Goal: Task Accomplishment & Management: Manage account settings

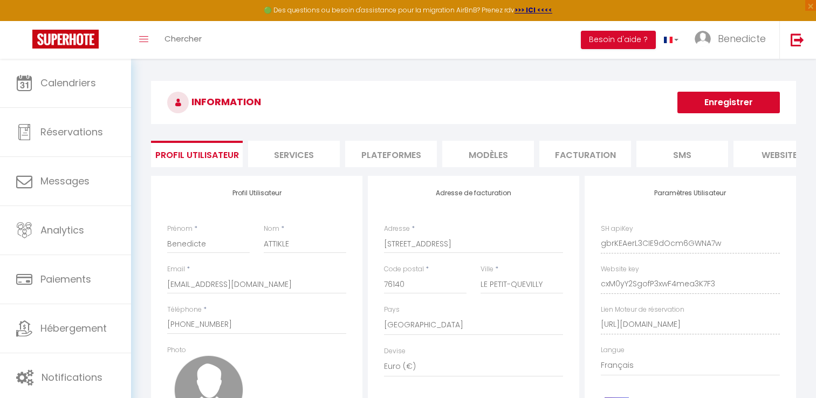
select select "28"
select select "fr"
click at [402, 161] on li "Plateformes" at bounding box center [391, 154] width 92 height 26
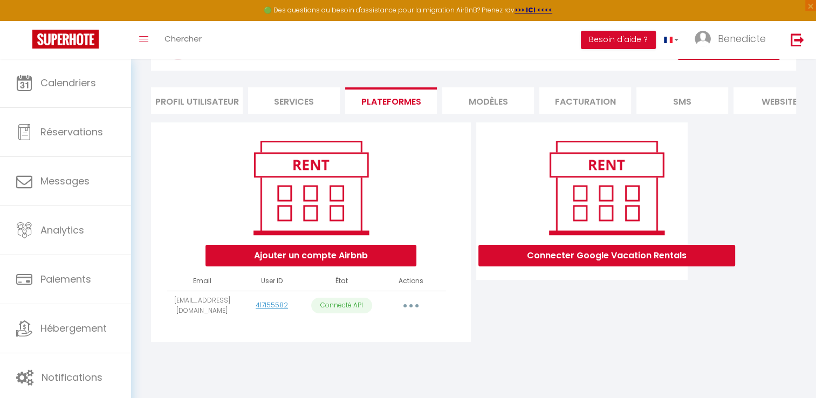
scroll to position [58, 0]
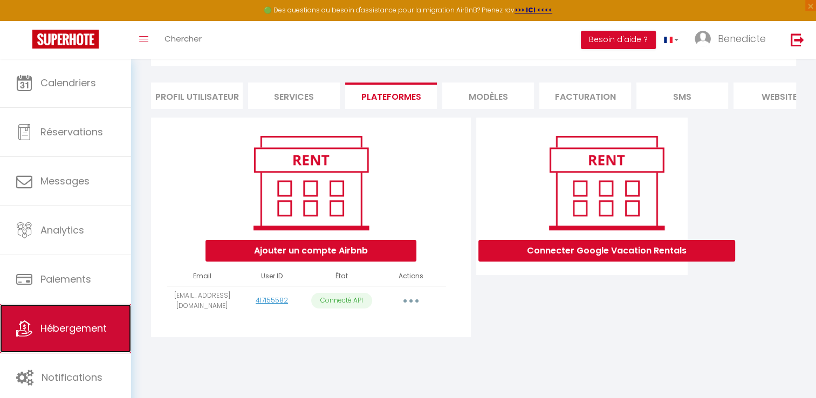
click at [70, 343] on link "Hébergement" at bounding box center [65, 328] width 131 height 49
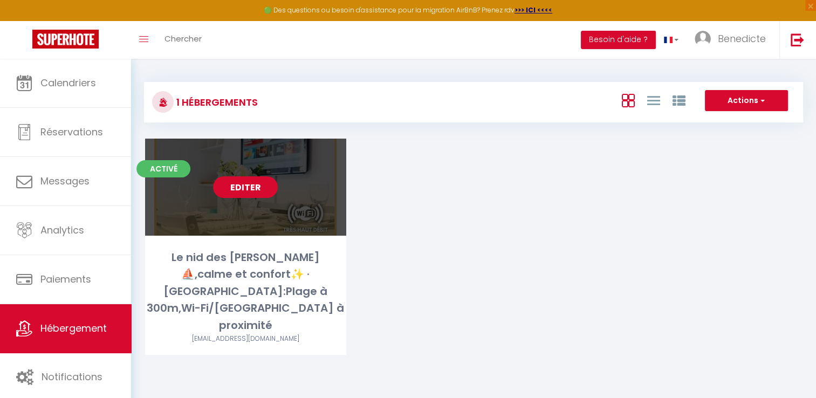
click at [268, 194] on link "Editer" at bounding box center [245, 187] width 65 height 22
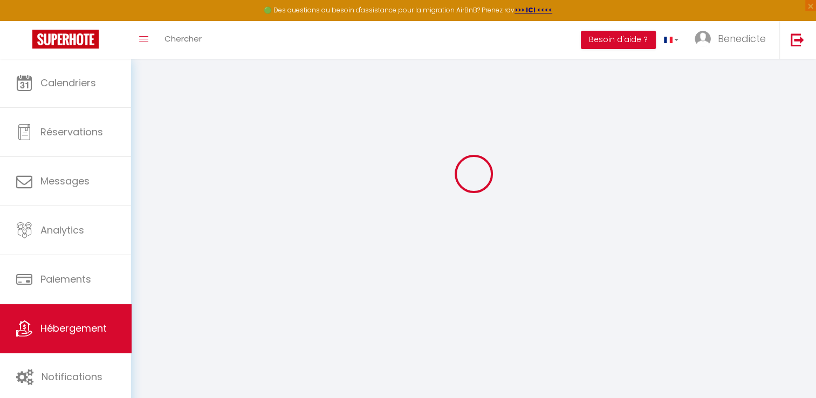
scroll to position [58, 0]
type input "Le nid des [PERSON_NAME] ⛵️,calme et confort✨️ · [GEOGRAPHIC_DATA]:Plage à 300m…"
type input "[PERSON_NAME]"
type input "[PERSON_NAME] ATT"
type input "[STREET_ADDRESS]"
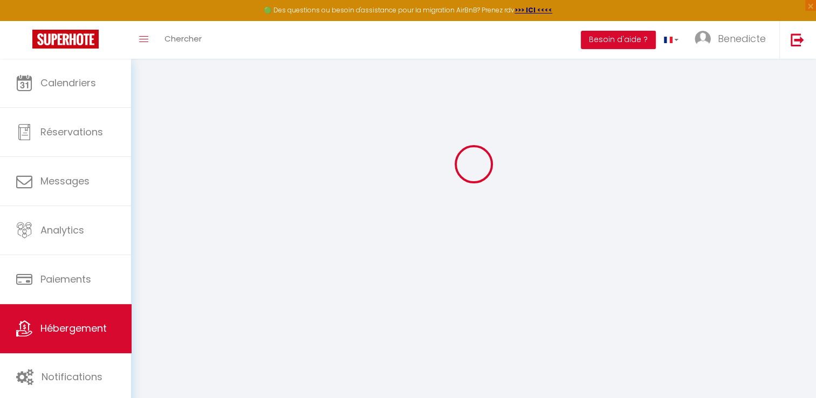
type input "76140"
type input "LE PETIT-QUEVILLY"
type input "60"
type input "10"
type input "40"
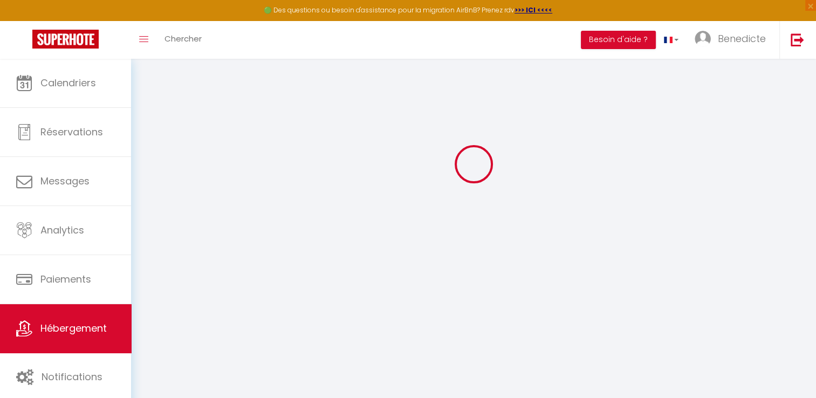
type input "5"
type input "4.80"
type input "300"
select select
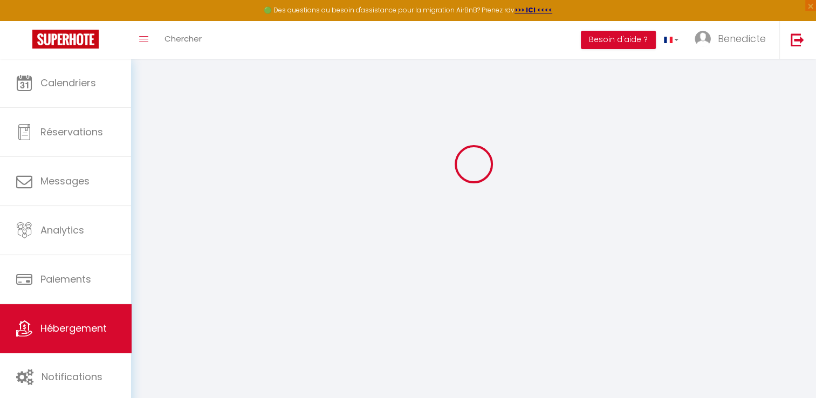
select select
type input "[STREET_ADDRESS]"
type input "76200"
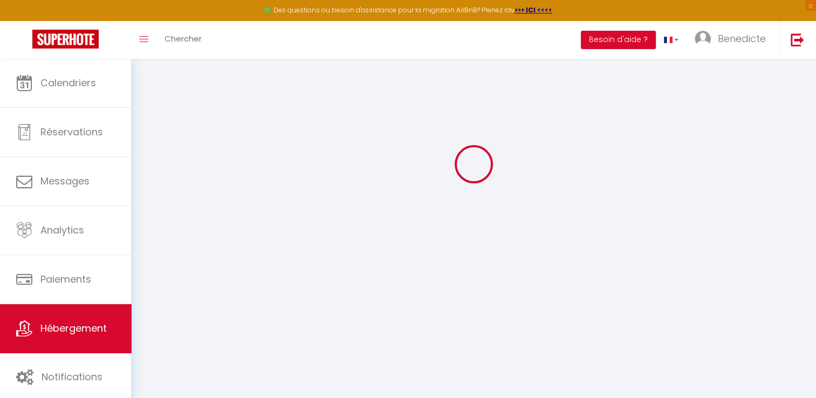
type input "Dieppe"
type input "[EMAIL_ADDRESS][DOMAIN_NAME]"
select select "16209"
checkbox input "false"
checkbox input "true"
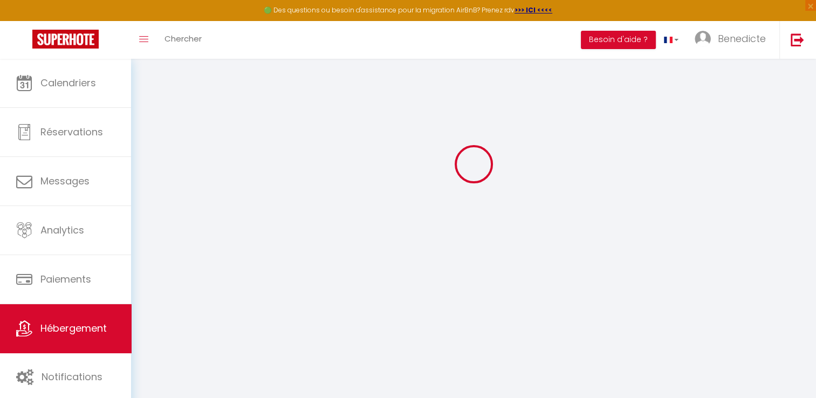
checkbox input "true"
radio input "true"
select select
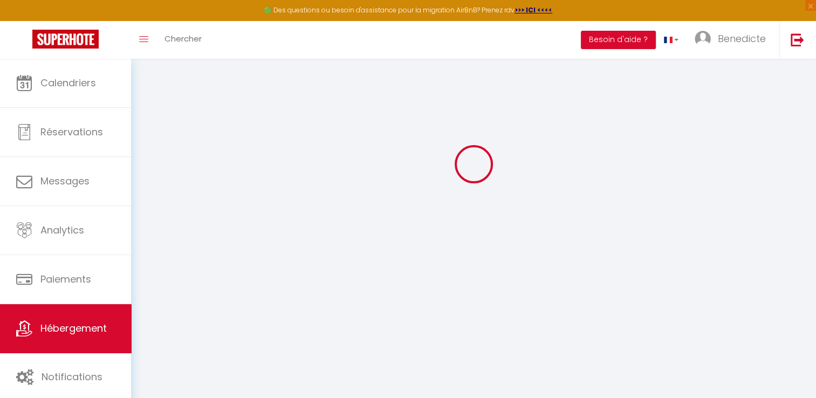
type input "0"
select select
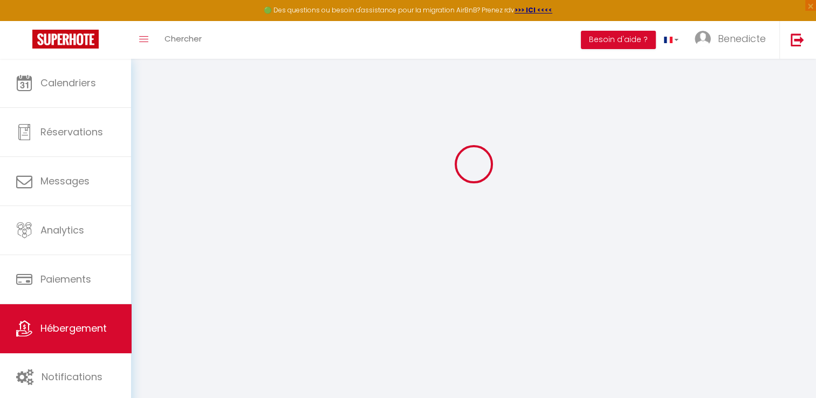
select select
checkbox input "false"
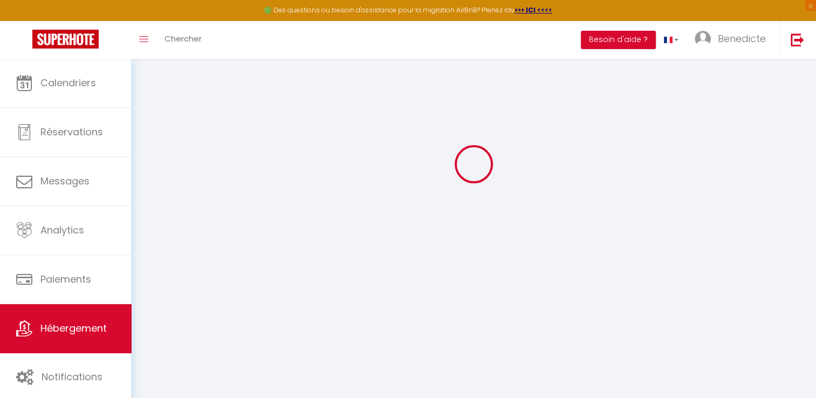
checkbox input "true"
select select
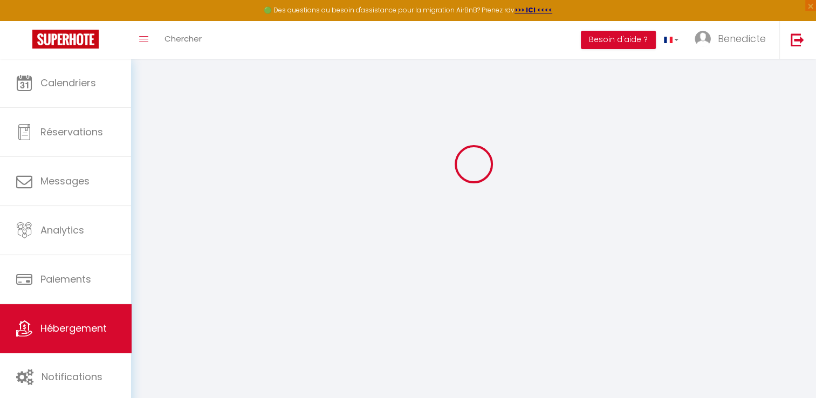
select select
checkbox input "false"
checkbox input "true"
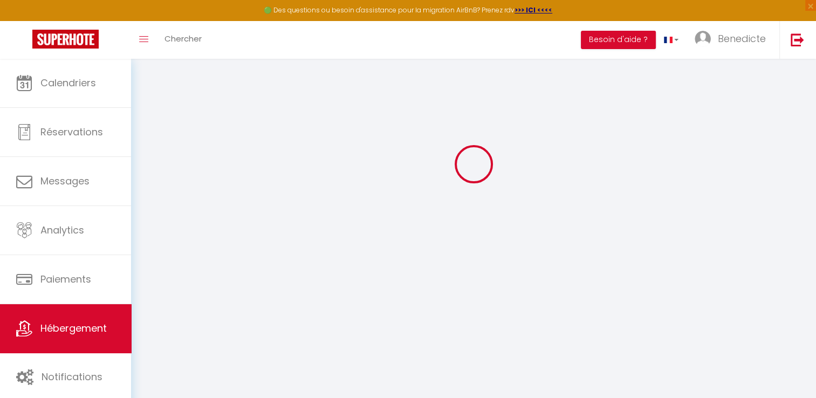
checkbox input "true"
select select "16:00"
select select "23:00"
select select "10:00"
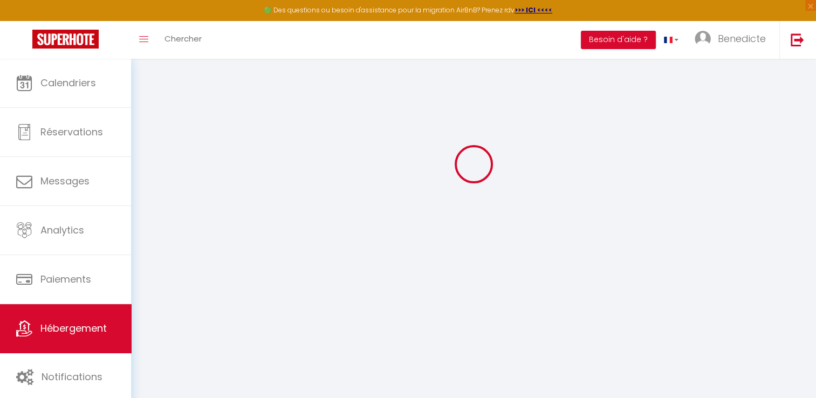
select select "30"
select select "120"
checkbox input "false"
checkbox input "true"
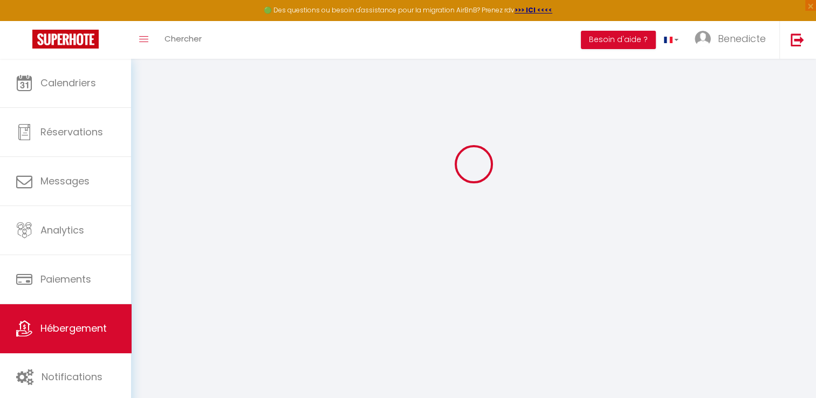
checkbox input "true"
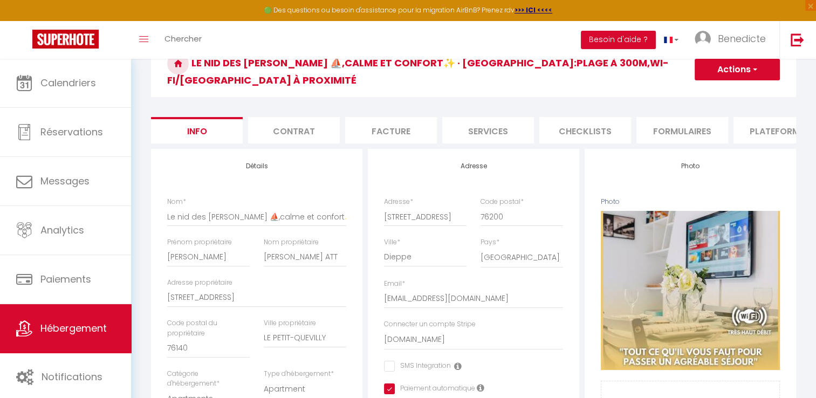
checkbox input "false"
checkbox input "true"
click at [762, 120] on li "Plateformes" at bounding box center [780, 130] width 92 height 26
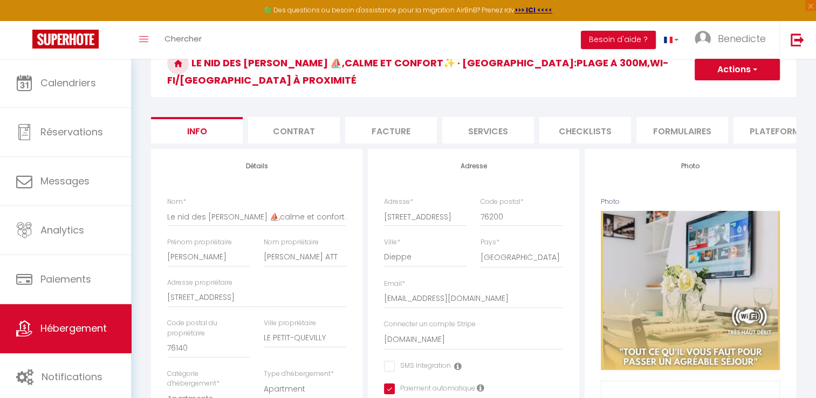
select select
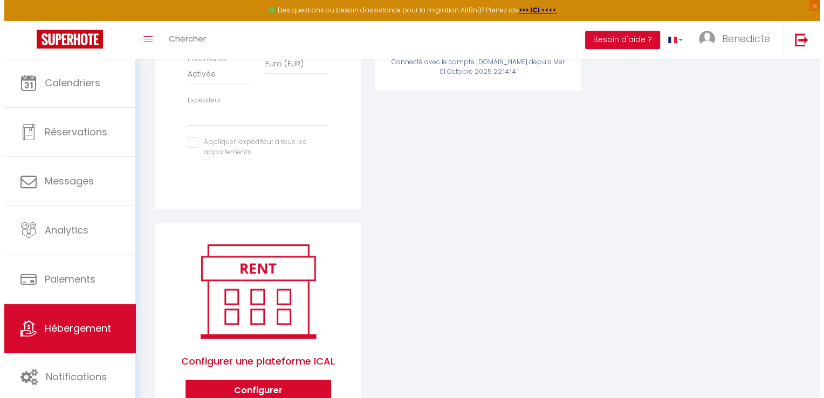
scroll to position [422, 0]
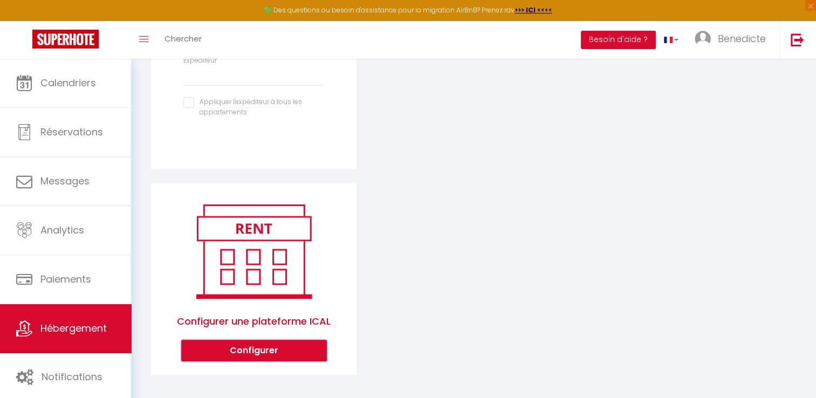
click at [218, 347] on button "Configurer" at bounding box center [254, 351] width 146 height 22
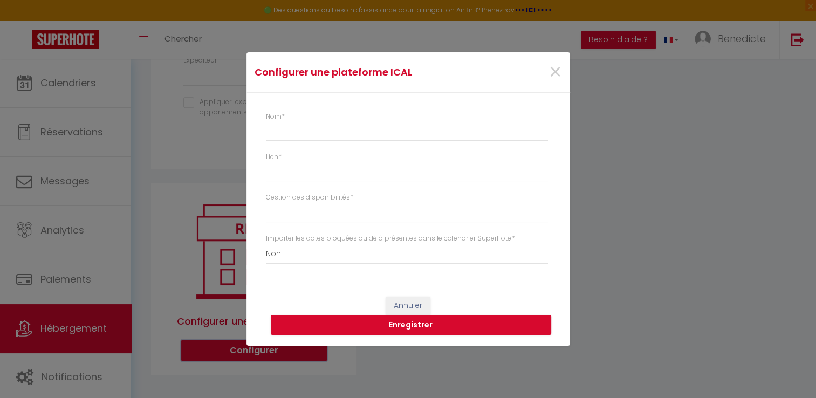
select select "1"
select select
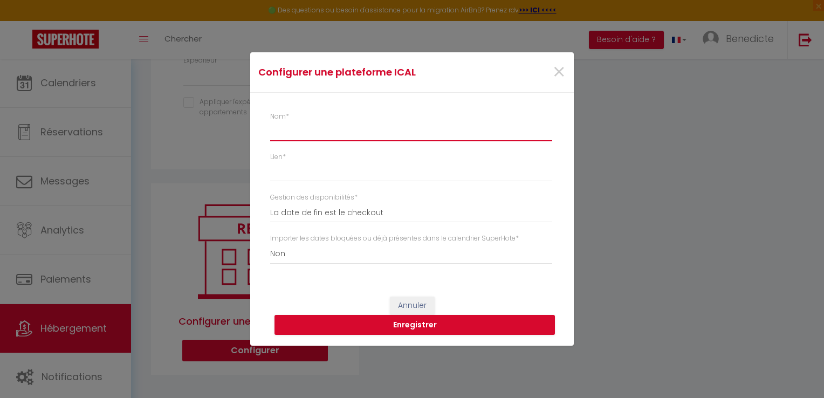
click at [286, 137] on input "Nom *" at bounding box center [411, 131] width 282 height 19
type input "V"
select select
type input "VR"
select select
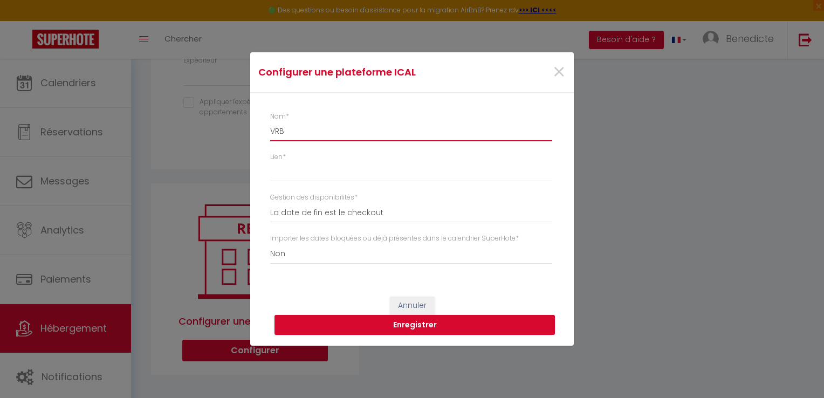
type input "VRBO"
select select
type input "VRBO"
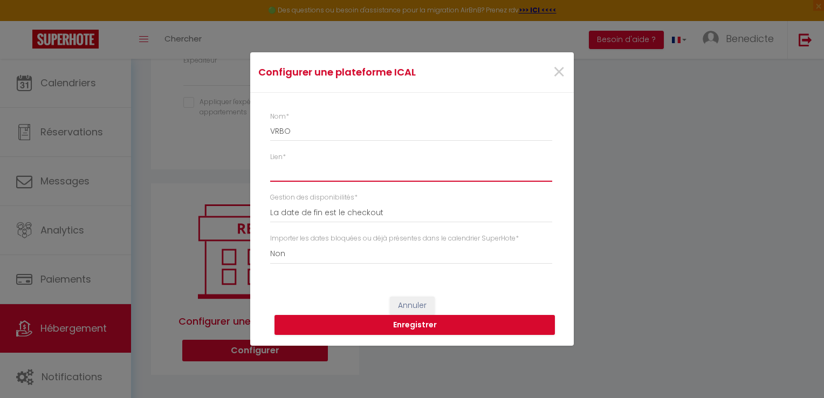
paste input "[URL][DOMAIN_NAME]"
type input "[URL][DOMAIN_NAME]"
select select
type input "[URL][DOMAIN_NAME]"
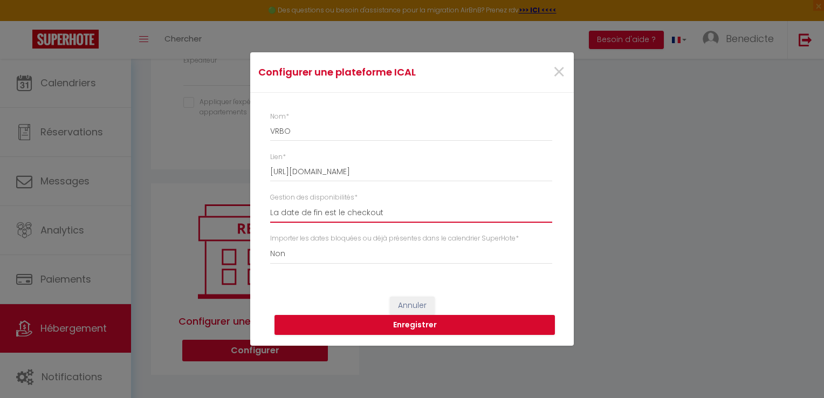
click at [381, 216] on select "La date de fin est le checkout La date de fin est la dernière nuit La date de f…" at bounding box center [411, 212] width 282 height 20
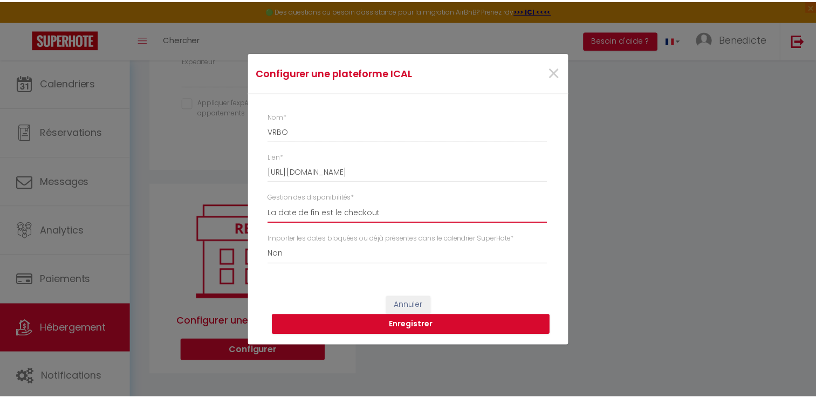
scroll to position [0, 0]
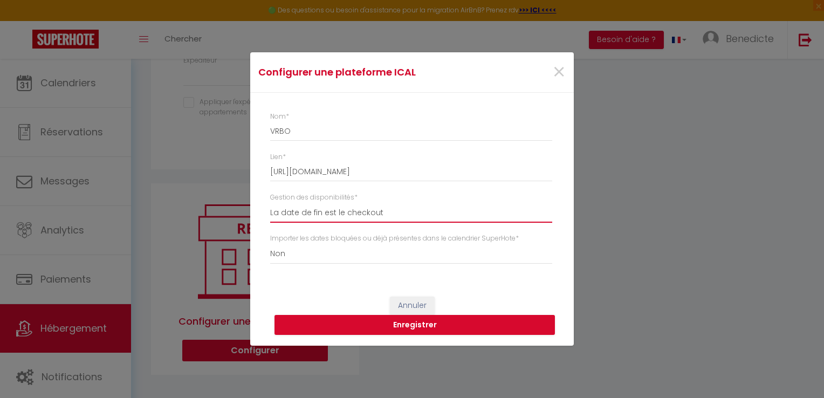
click at [270, 202] on select "La date de fin est le checkout La date de fin est la dernière nuit La date de f…" at bounding box center [411, 212] width 282 height 20
click at [408, 325] on button "Enregistrer" at bounding box center [415, 325] width 280 height 20
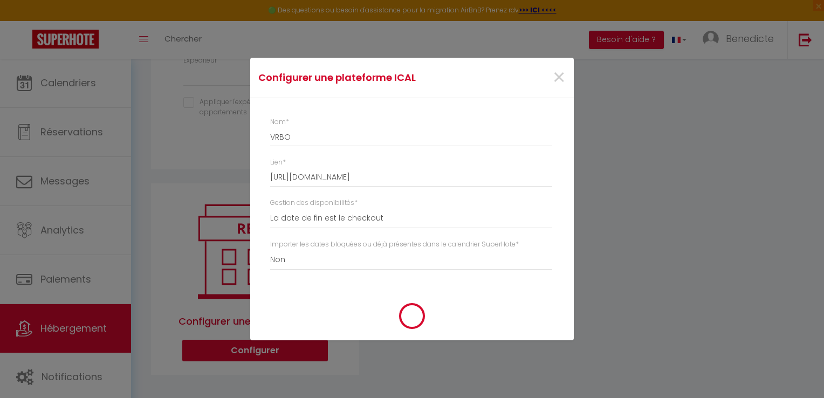
select select
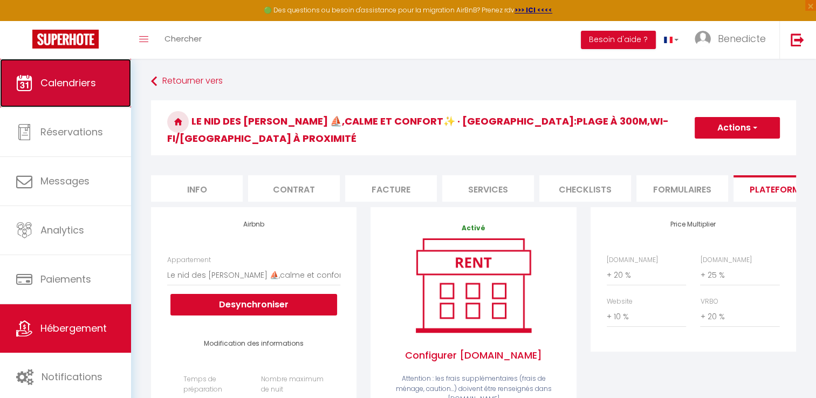
click at [92, 91] on link "Calendriers" at bounding box center [65, 83] width 131 height 49
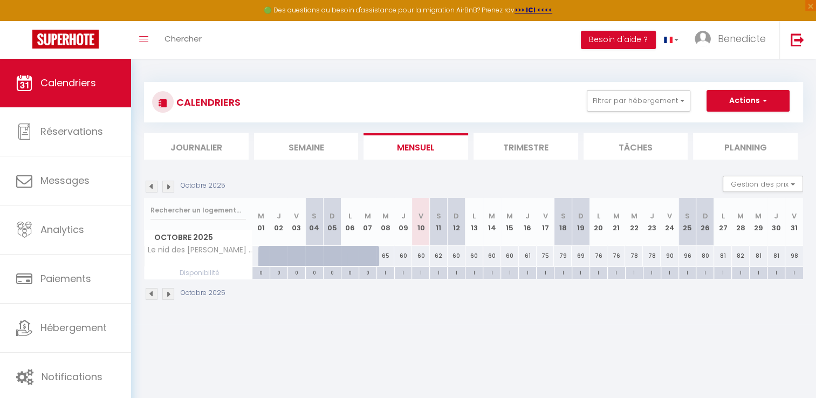
scroll to position [58, 0]
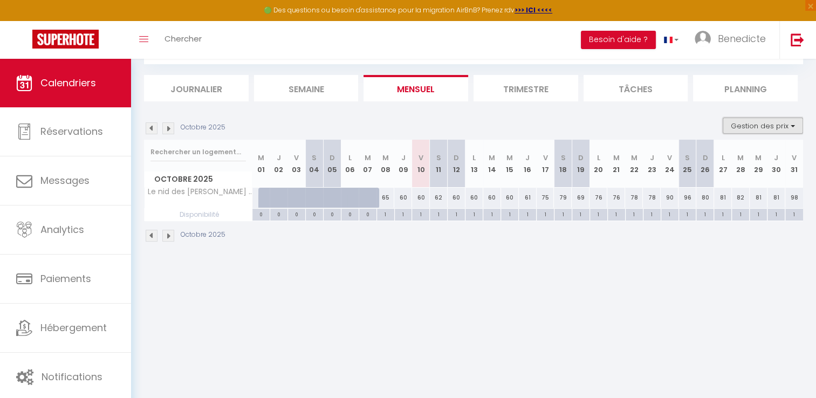
click at [766, 122] on button "Gestion des prix" at bounding box center [763, 126] width 80 height 16
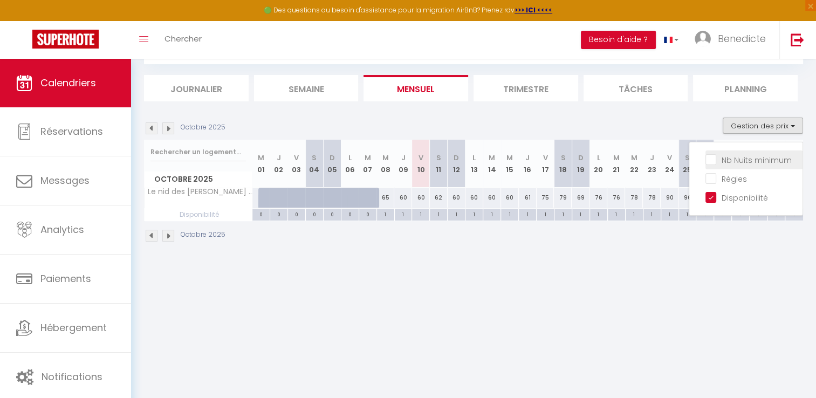
click at [727, 158] on input "Nb Nuits minimum" at bounding box center [753, 159] width 97 height 11
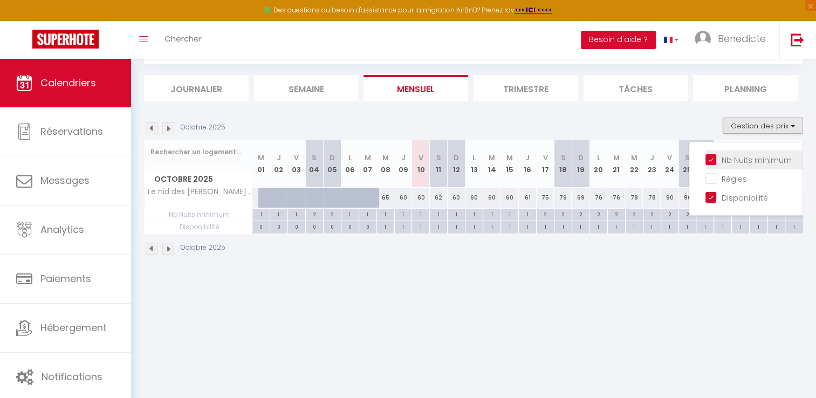
click at [727, 158] on input "Nb Nuits minimum" at bounding box center [753, 159] width 97 height 11
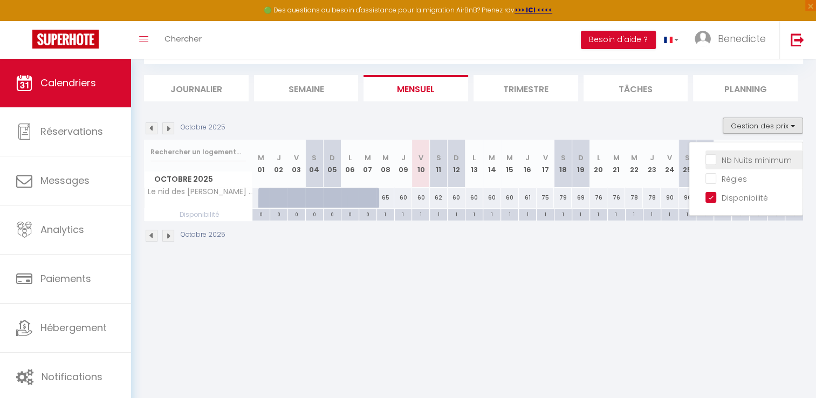
click at [714, 158] on input "Nb Nuits minimum" at bounding box center [753, 159] width 97 height 11
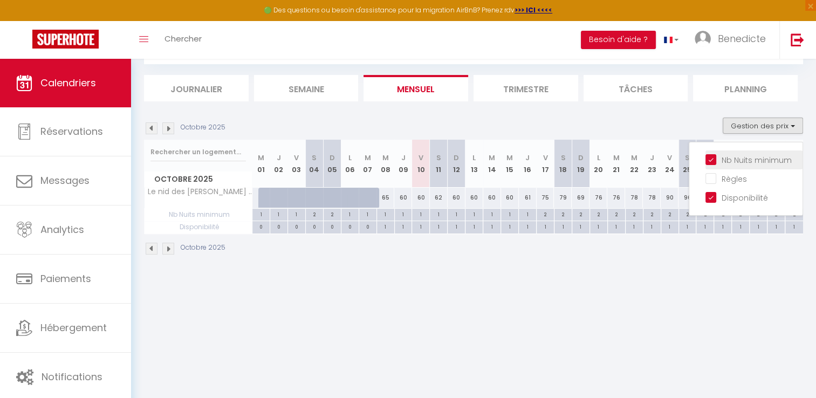
click at [714, 158] on input "Nb Nuits minimum" at bounding box center [753, 159] width 97 height 11
checkbox input "false"
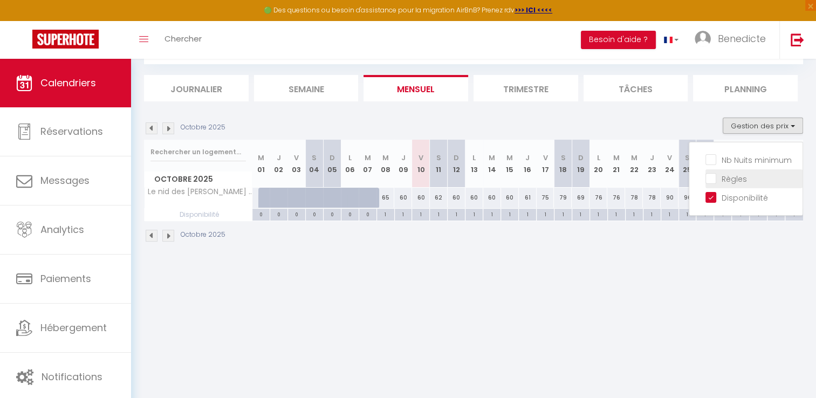
click at [714, 178] on input "Règles" at bounding box center [753, 178] width 97 height 11
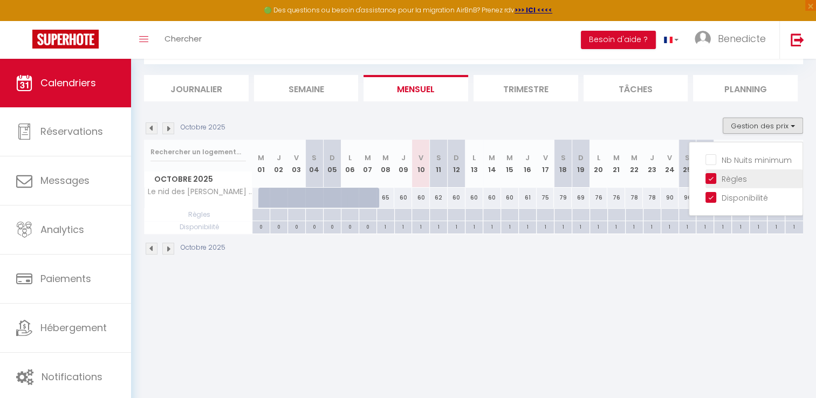
click at [714, 178] on input "Règles" at bounding box center [753, 178] width 97 height 11
checkbox input "false"
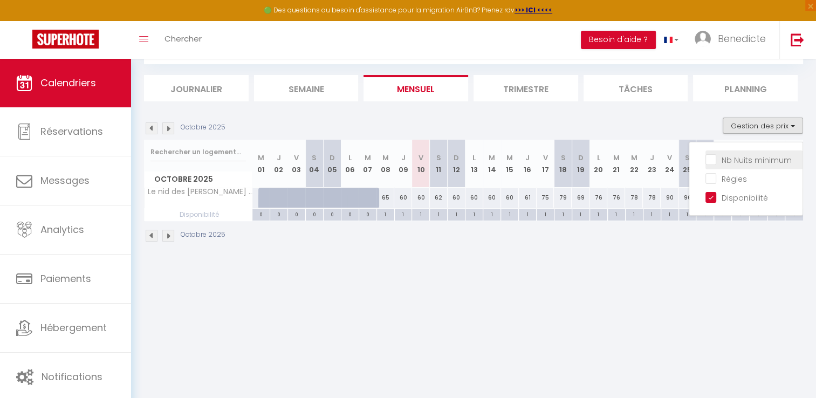
click at [713, 160] on input "Nb Nuits minimum" at bounding box center [753, 159] width 97 height 11
checkbox input "true"
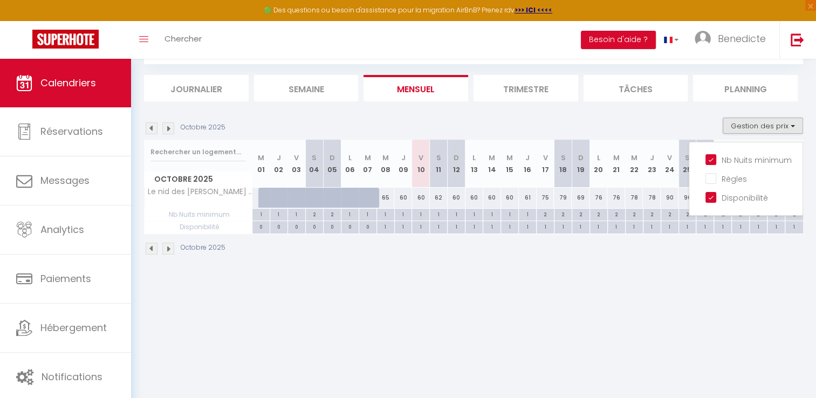
click at [222, 216] on span "Nb Nuits minimum" at bounding box center [198, 215] width 107 height 12
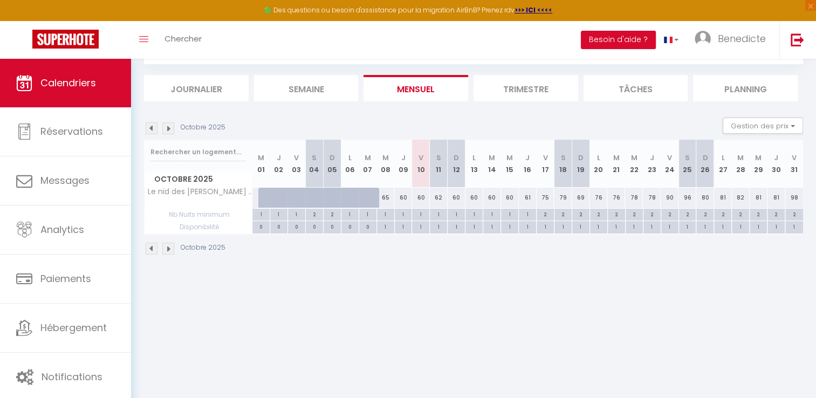
click at [263, 216] on div "1" at bounding box center [260, 214] width 17 height 10
type input "1"
type input "Mer 01 Octobre 2025"
type input "Jeu 02 Octobre 2025"
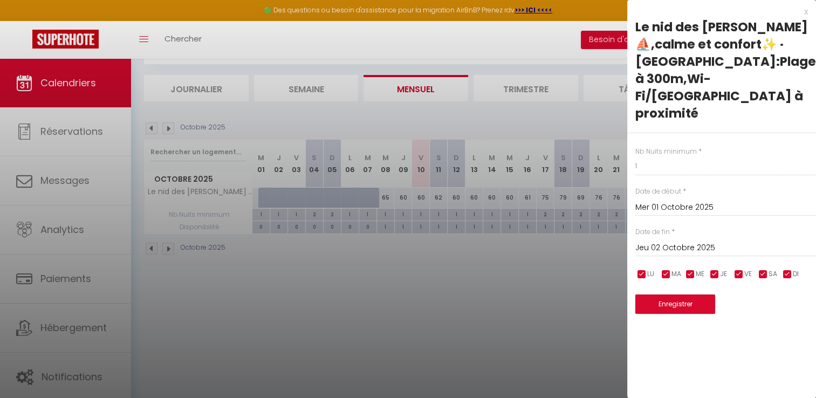
click at [395, 263] on div at bounding box center [408, 199] width 816 height 398
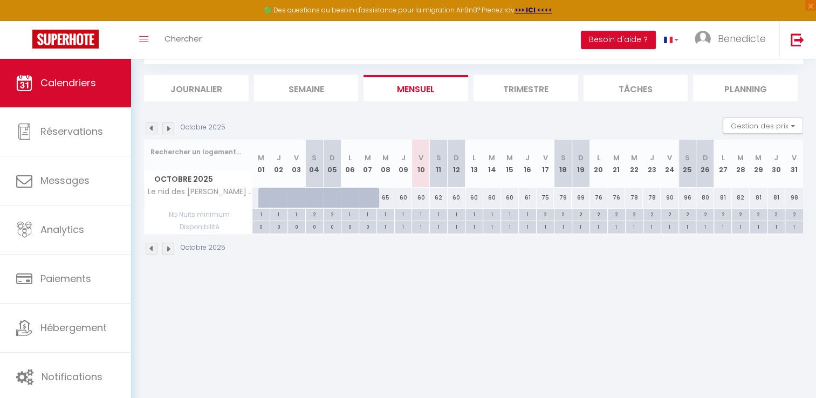
click at [559, 213] on div "2" at bounding box center [562, 214] width 17 height 10
type input "2"
type input "Sam 18 Octobre 2025"
type input "Dim 19 Octobre 2025"
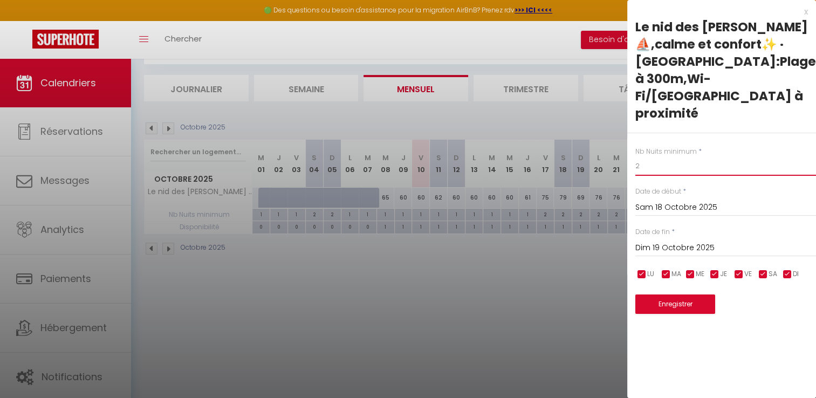
click at [643, 156] on input "2" at bounding box center [725, 165] width 181 height 19
click at [660, 294] on button "Enregistrer" at bounding box center [675, 303] width 80 height 19
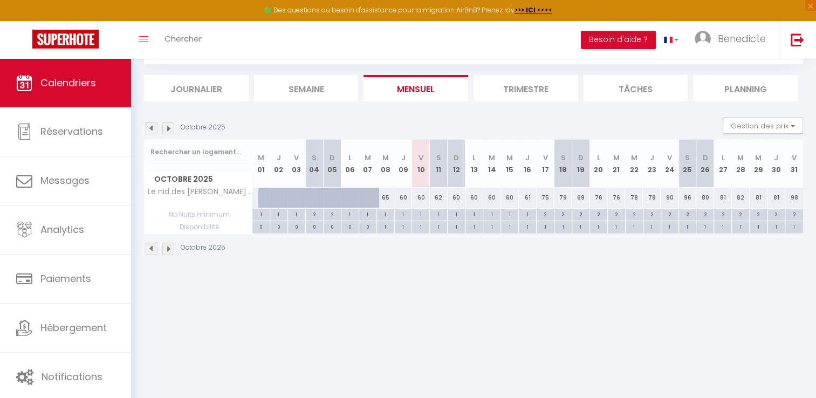
click at [315, 215] on div "2" at bounding box center [314, 214] width 17 height 10
type input "2"
type input "[PERSON_NAME] 04 Octobre 2025"
type input "Dim 05 Octobre 2025"
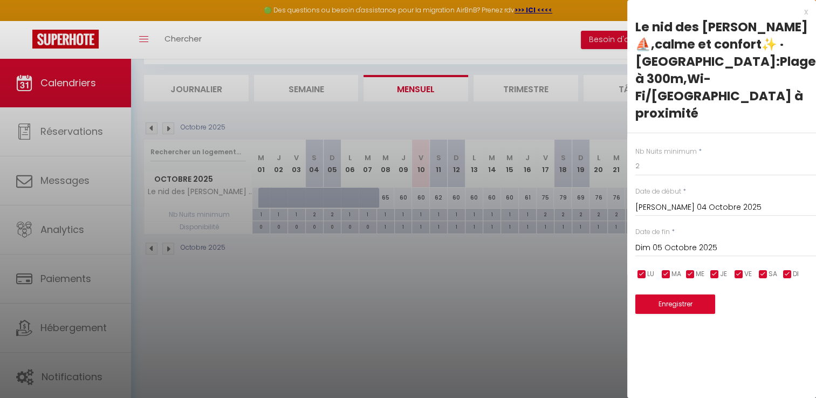
click at [806, 13] on div "x" at bounding box center [717, 11] width 181 height 13
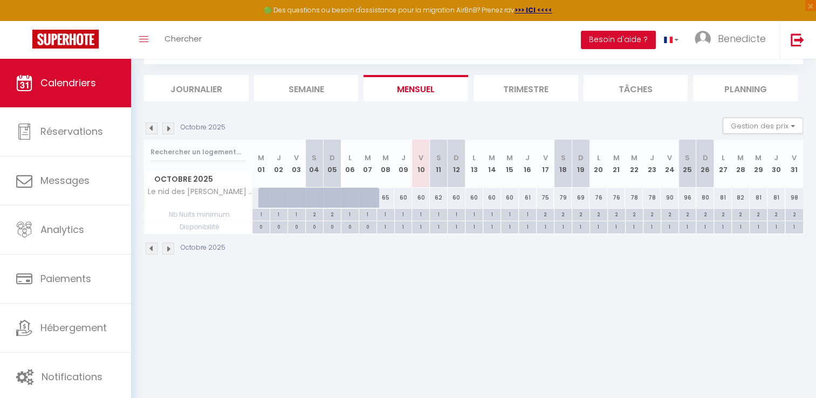
click at [216, 216] on span "Nb Nuits minimum" at bounding box center [198, 215] width 107 height 12
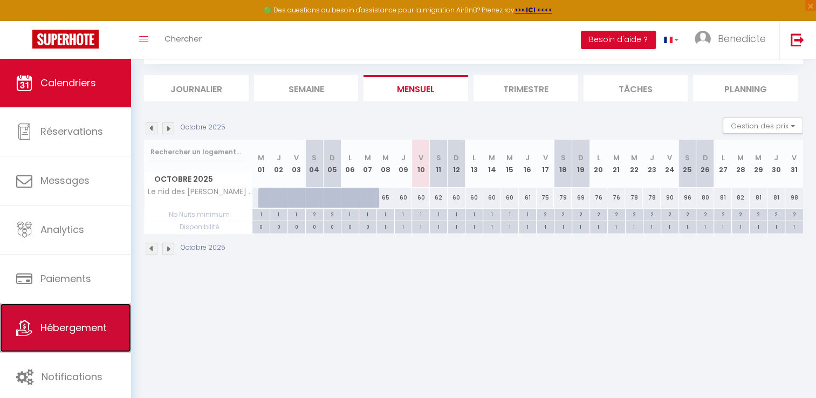
click at [85, 327] on span "Hébergement" at bounding box center [73, 327] width 66 height 13
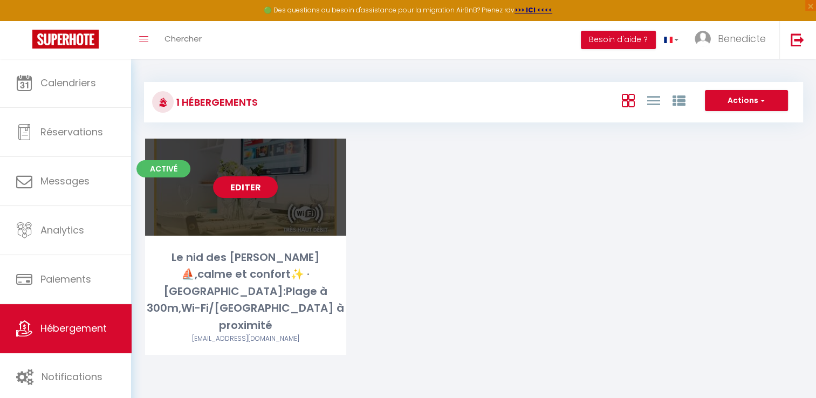
click at [198, 222] on div "Editer" at bounding box center [245, 187] width 201 height 97
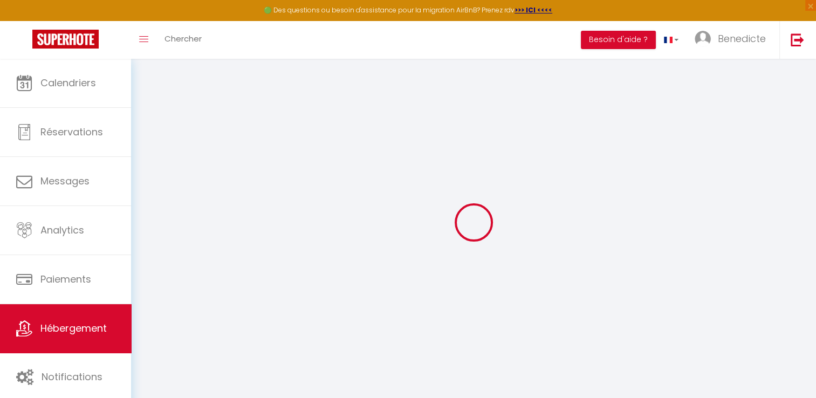
checkbox input "false"
checkbox input "true"
select select "16:00"
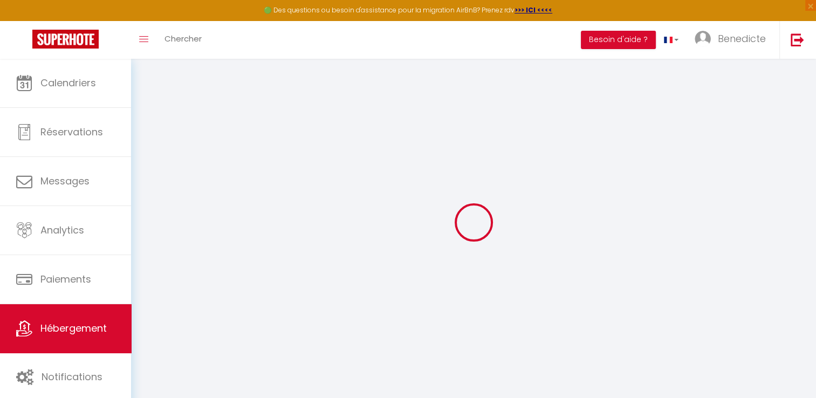
select select "23:00"
select select "10:00"
select select "30"
select select "120"
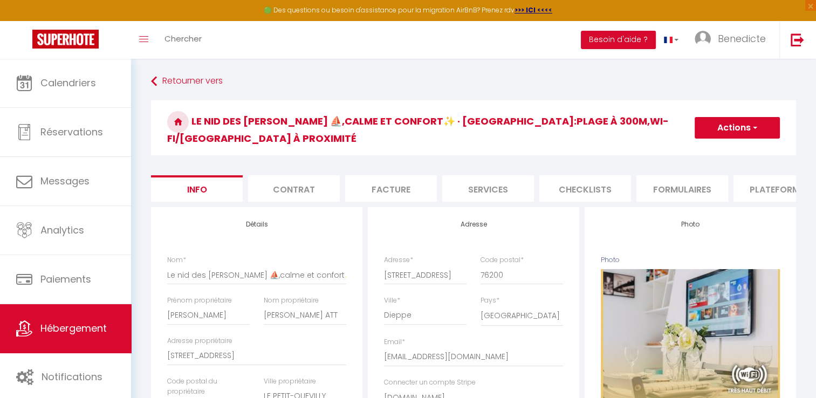
checkbox input "false"
checkbox input "true"
click at [507, 180] on li "Services" at bounding box center [488, 188] width 92 height 26
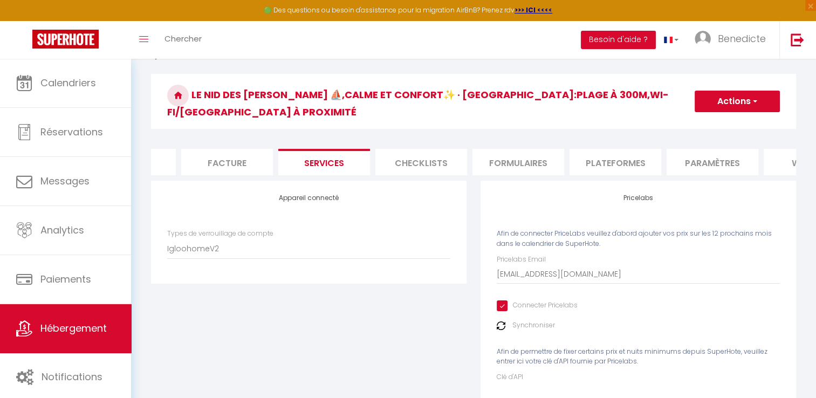
scroll to position [0, 173]
click at [722, 149] on li "Paramètres" at bounding box center [704, 162] width 92 height 26
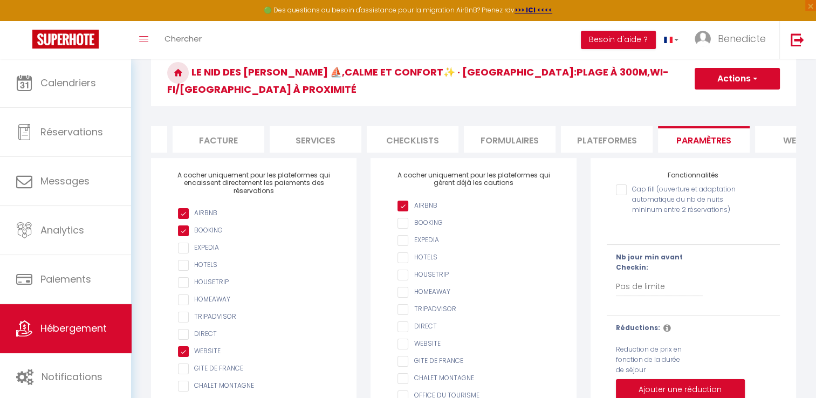
scroll to position [37, 0]
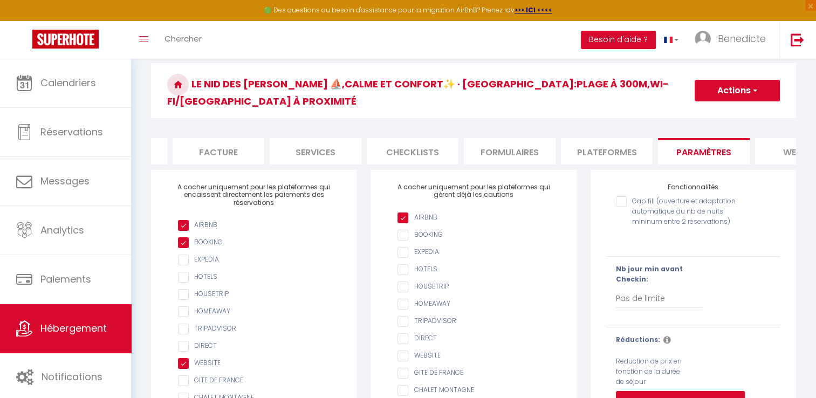
click at [625, 245] on div "Gap fill (ouverture et adaptation automatique du nb de nuits mininum entre 2 ré…" at bounding box center [693, 318] width 173 height 255
click at [432, 138] on li "Checklists" at bounding box center [413, 151] width 92 height 26
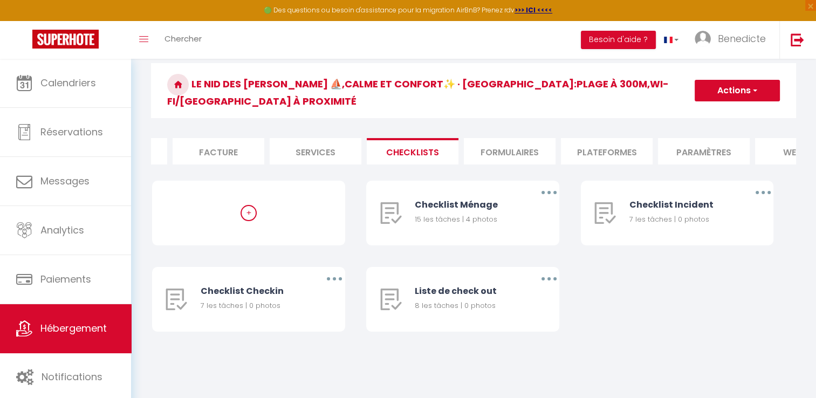
click at [345, 138] on li "Services" at bounding box center [316, 151] width 92 height 26
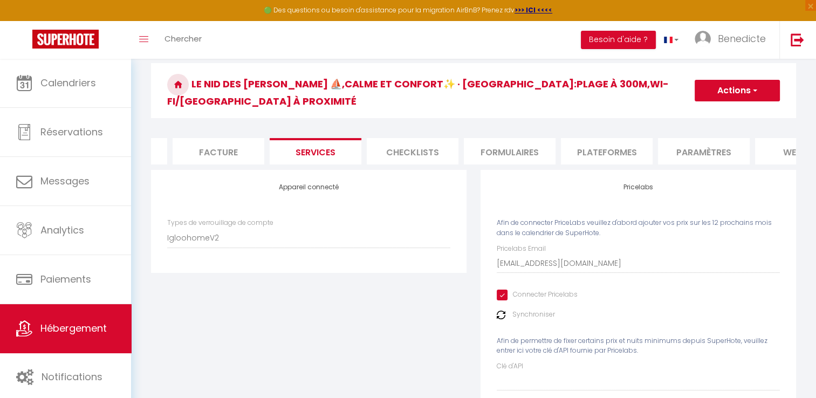
checkbox input "true"
click at [248, 141] on li "Facture" at bounding box center [219, 151] width 92 height 26
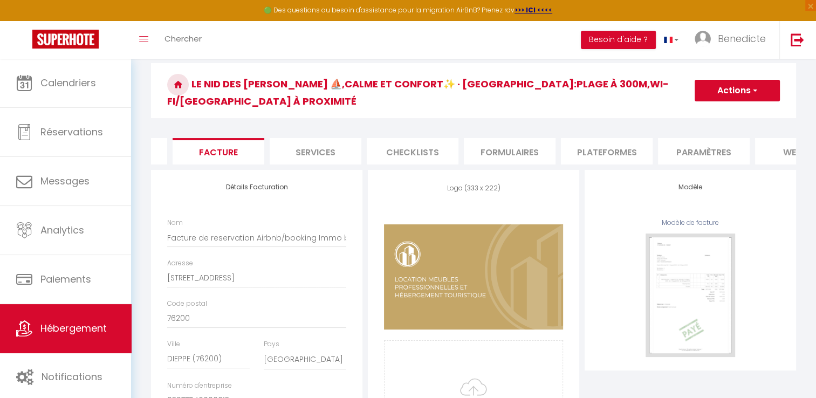
click at [703, 141] on li "Paramètres" at bounding box center [704, 151] width 92 height 26
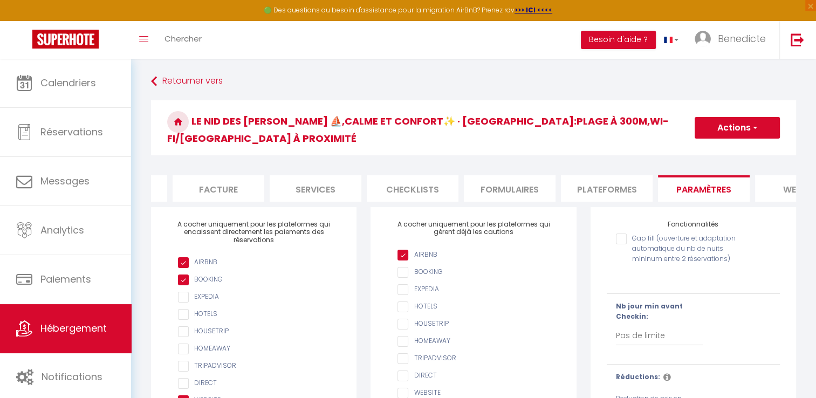
click at [619, 236] on input "Gap fill (ouverture et adaptation automatique du nb de nuits mininum entre 2 ré…" at bounding box center [678, 239] width 125 height 11
checkbox input "true"
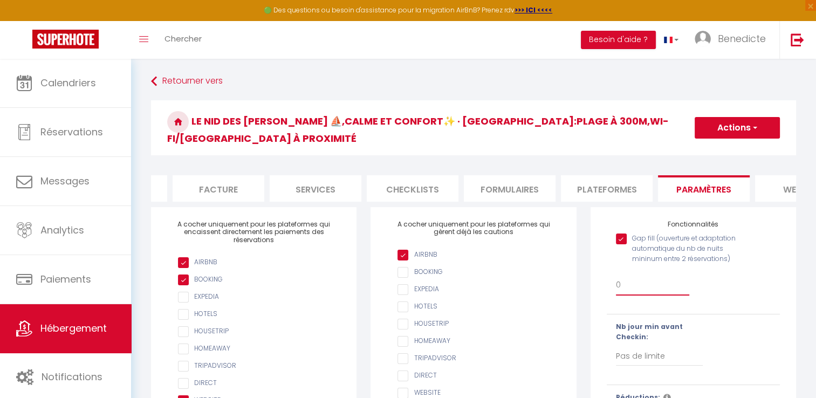
click at [622, 281] on select "0 + 1 % + 2 % + 3 % + 4 % + 5 % + 6 % + 7 % + 8 % + 9 % + 10 % + 11 % + 12 % + …" at bounding box center [653, 285] width 74 height 20
select select "+ 10 %"
click at [616, 275] on select "0 + 1 % + 2 % + 3 % + 4 % + 5 % + 6 % + 7 % + 8 % + 9 % + 10 % + 11 % + 12 % + …" at bounding box center [653, 285] width 74 height 20
click at [753, 122] on span "button" at bounding box center [754, 127] width 7 height 11
click at [736, 146] on input "Enregistrer" at bounding box center [725, 151] width 40 height 11
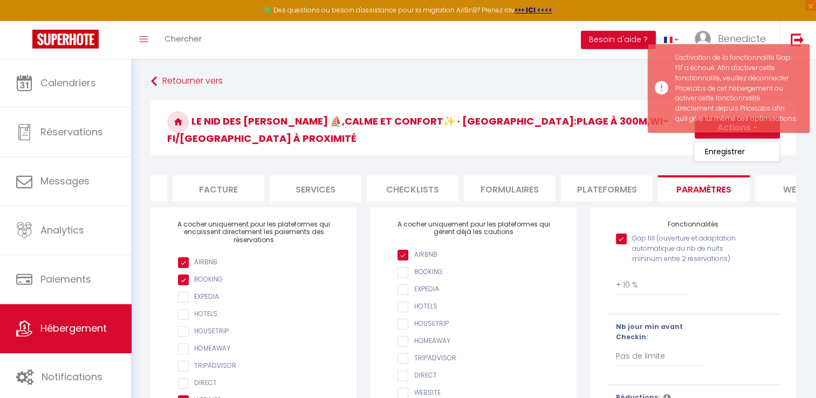
click at [621, 237] on input "Gap fill (ouverture et adaptation automatique du nb de nuits mininum entre 2 ré…" at bounding box center [678, 239] width 125 height 11
checkbox input "false"
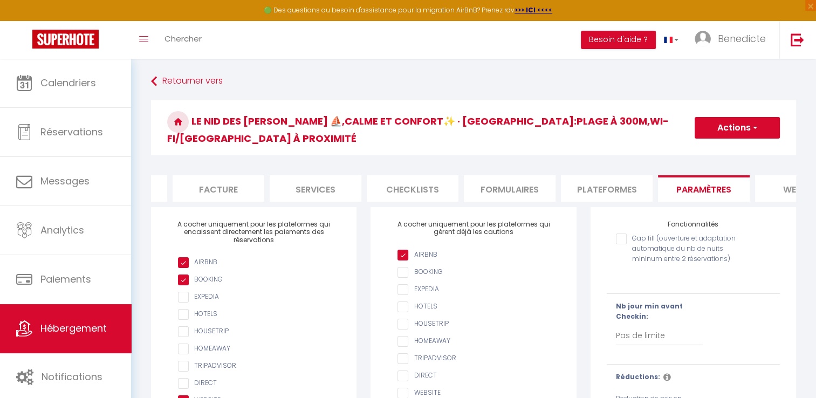
click at [654, 275] on div at bounding box center [655, 280] width 78 height 11
click at [217, 175] on li "Info" at bounding box center [197, 188] width 92 height 26
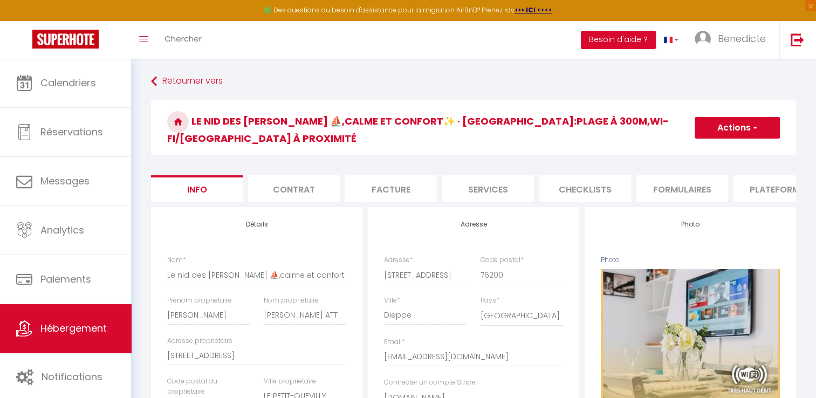
checkbox input "false"
checkbox input "true"
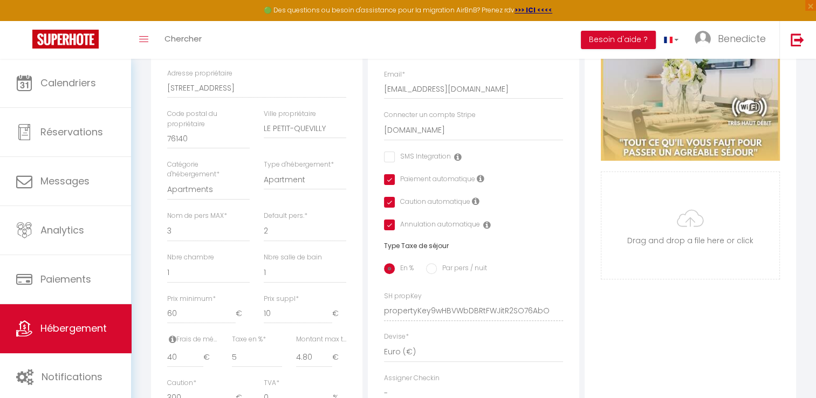
scroll to position [289, 0]
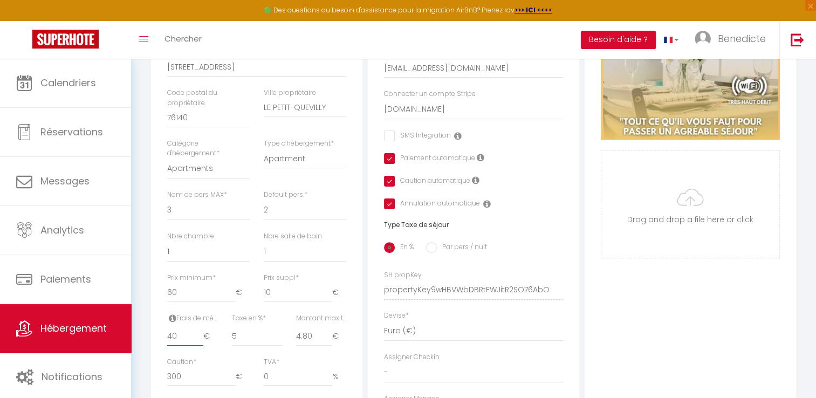
click at [175, 333] on input "40" at bounding box center [185, 335] width 36 height 19
type input "4"
checkbox input "false"
checkbox input "true"
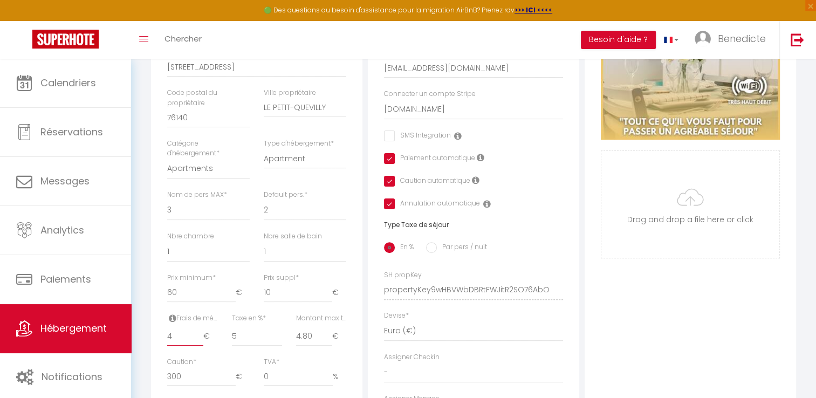
checkbox input "true"
checkbox input "false"
checkbox input "true"
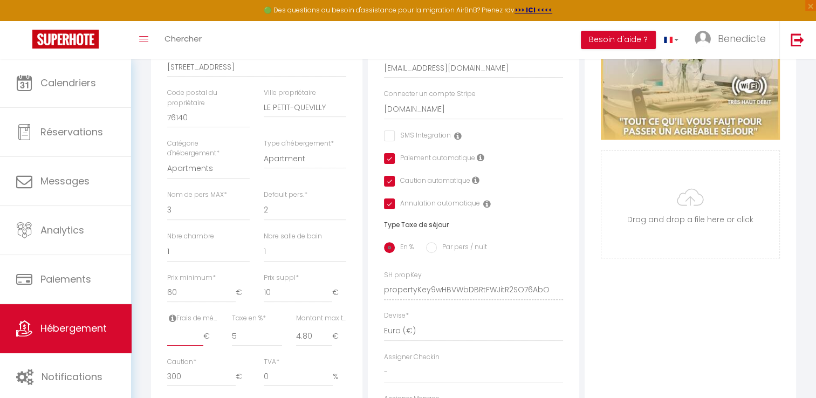
type input "3"
checkbox input "false"
checkbox input "true"
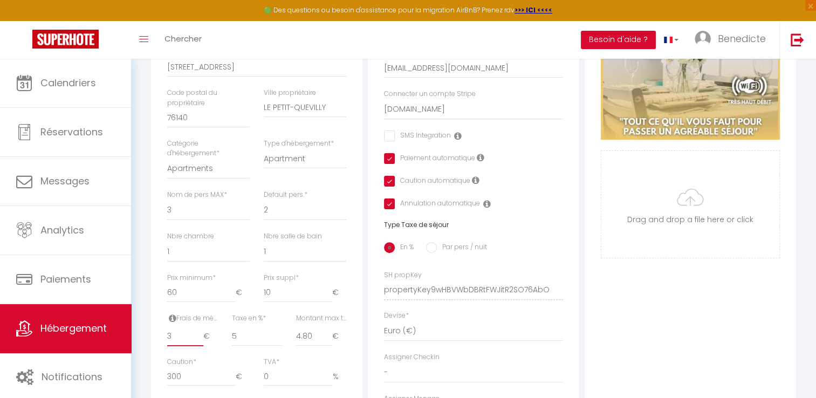
type input "30"
checkbox input "false"
checkbox input "true"
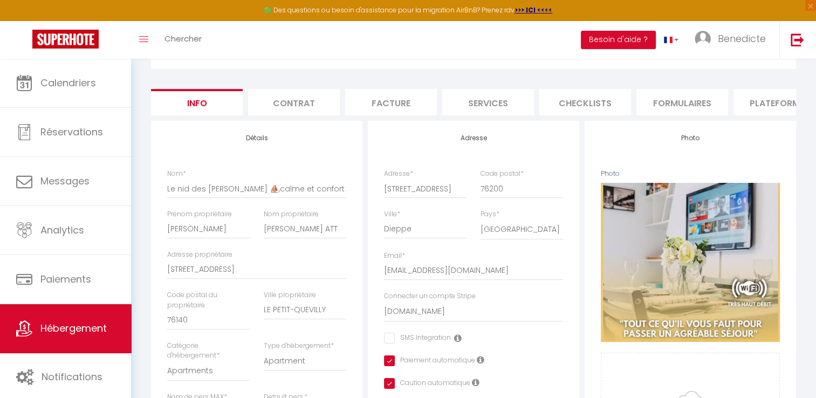
scroll to position [0, 0]
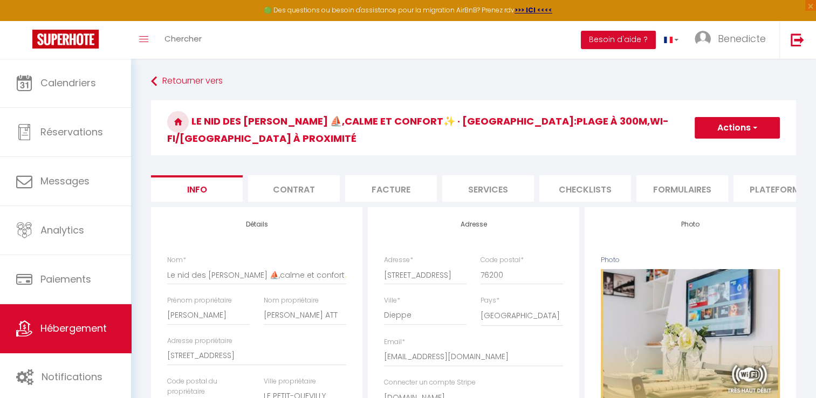
type input "30"
click at [736, 124] on button "Actions" at bounding box center [737, 128] width 85 height 22
click at [704, 146] on input "Enregistrer" at bounding box center [695, 151] width 40 height 11
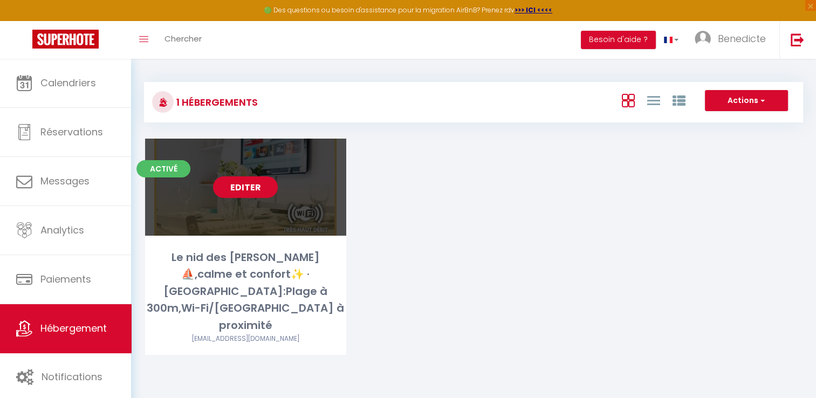
click at [236, 195] on link "Editer" at bounding box center [245, 187] width 65 height 22
click at [243, 191] on link "Editer" at bounding box center [245, 187] width 65 height 22
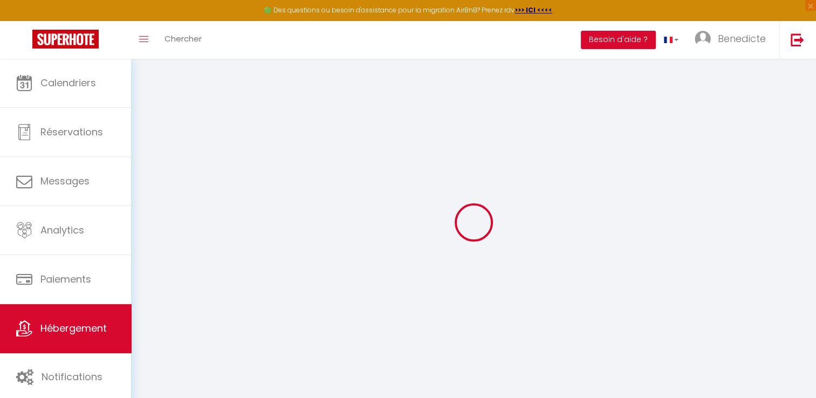
type input "Le nid des [PERSON_NAME] ⛵️,calme et confort✨️ · [GEOGRAPHIC_DATA]:Plage à 300m…"
type input "[PERSON_NAME]"
type input "[PERSON_NAME] ATT"
type input "[STREET_ADDRESS]"
type input "76140"
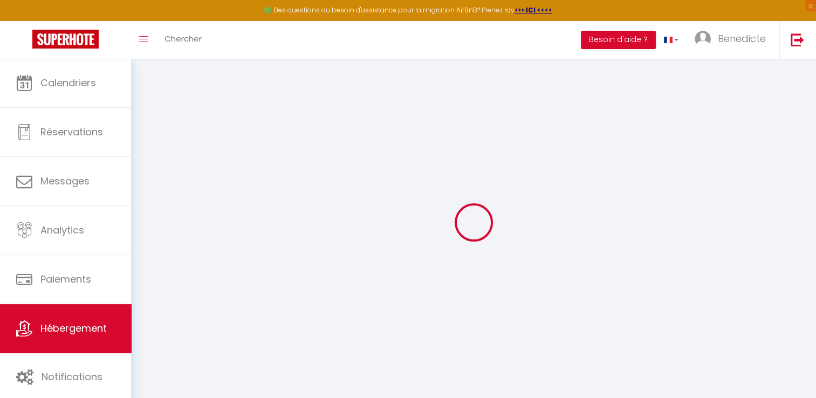
type input "LE PETIT-QUEVILLY"
type input "60"
type input "10"
type input "30"
type input "5"
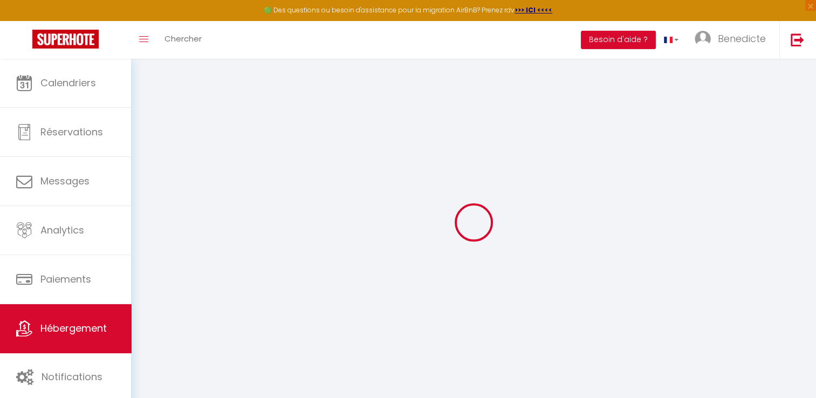
type input "4.80"
type input "300"
select select
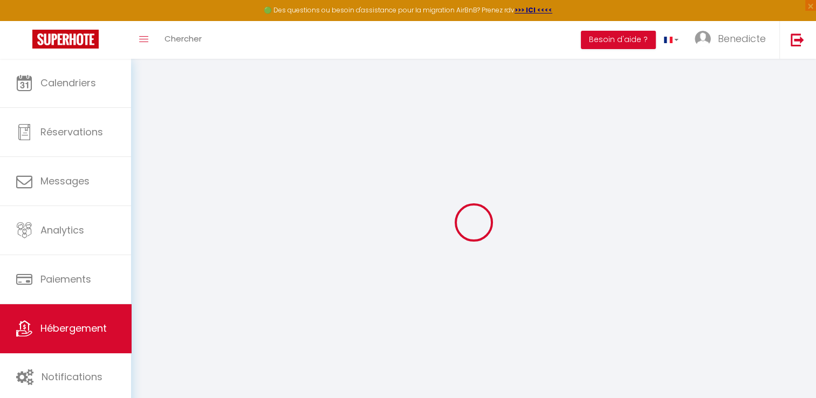
select select
type input "[STREET_ADDRESS]"
type input "76200"
type input "Dieppe"
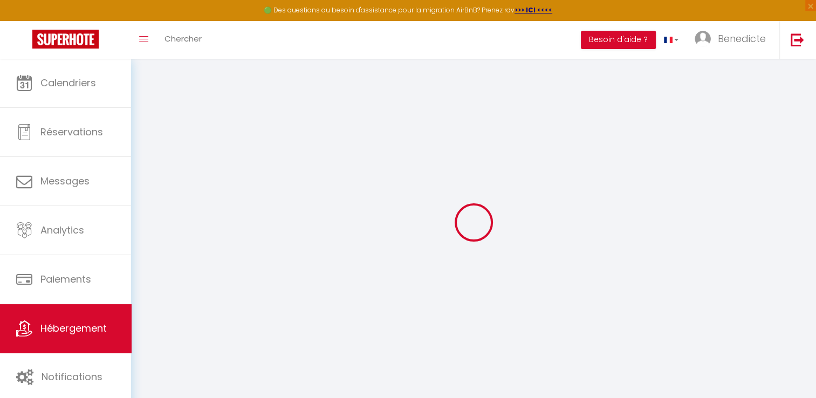
type input "[EMAIL_ADDRESS][DOMAIN_NAME]"
select select "16209"
checkbox input "false"
checkbox input "true"
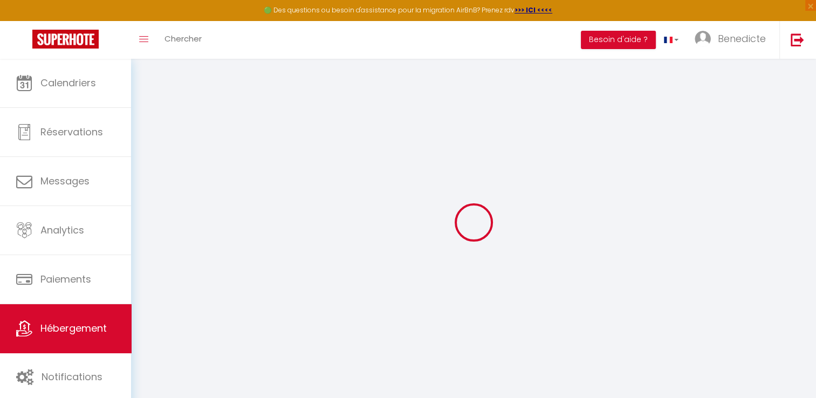
checkbox input "true"
radio input "true"
select select
type input "0"
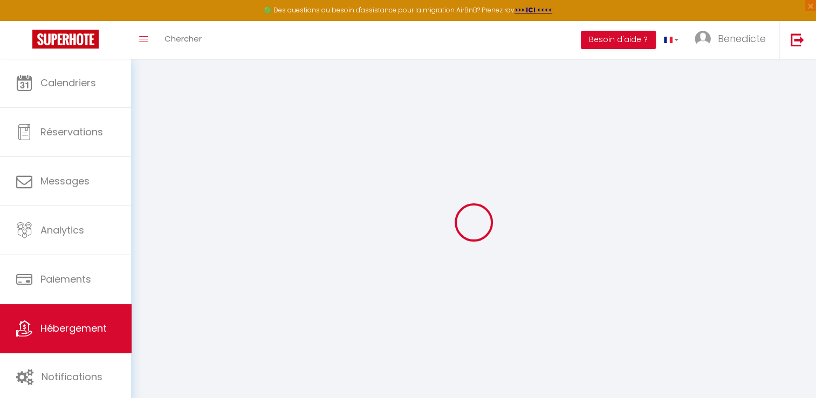
type input "0"
select select
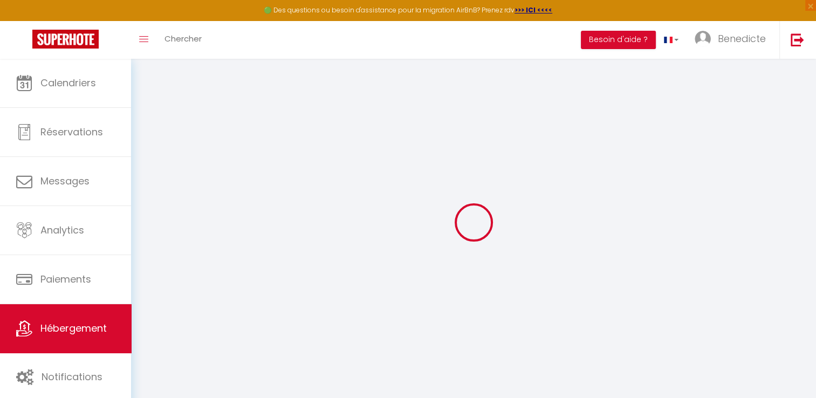
select select
checkbox input "false"
checkbox input "true"
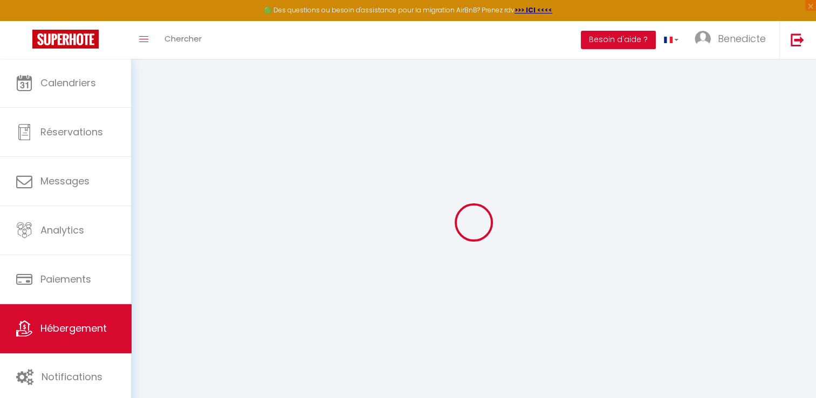
checkbox input "true"
select select
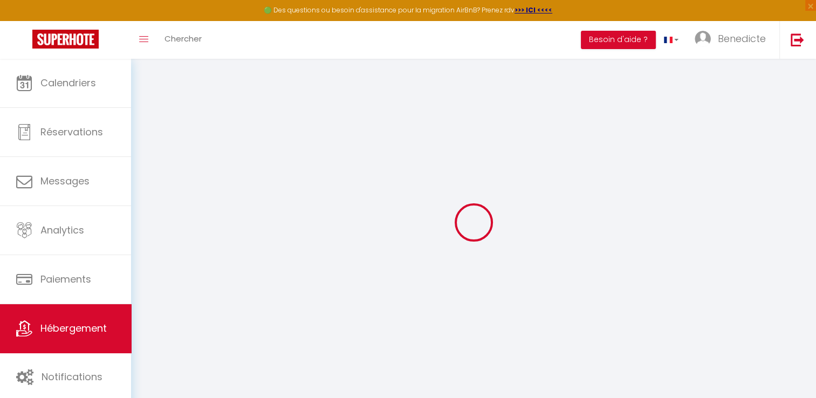
select select
checkbox input "false"
checkbox input "true"
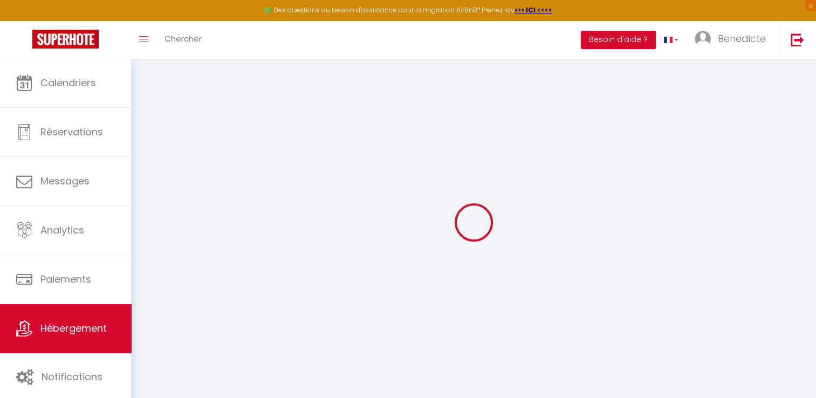
checkbox input "true"
select select "16:00"
select select "23:00"
select select "10:00"
select select "30"
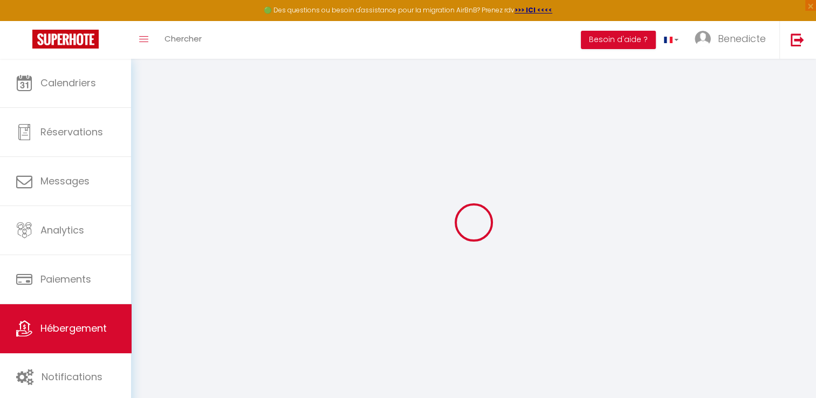
select select "120"
checkbox input "false"
checkbox input "true"
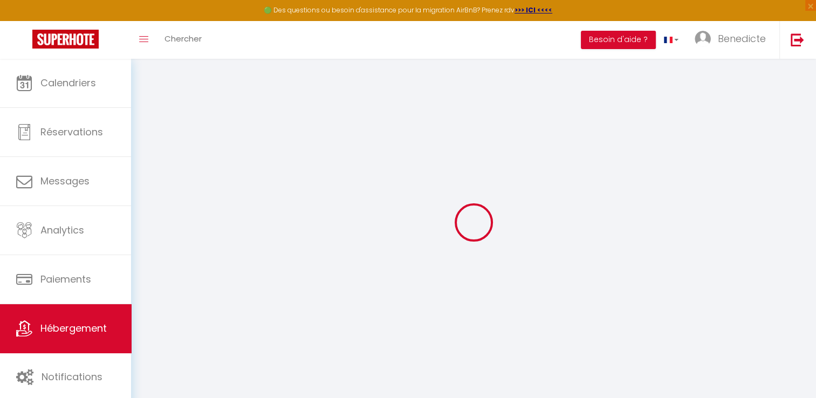
checkbox input "false"
checkbox input "true"
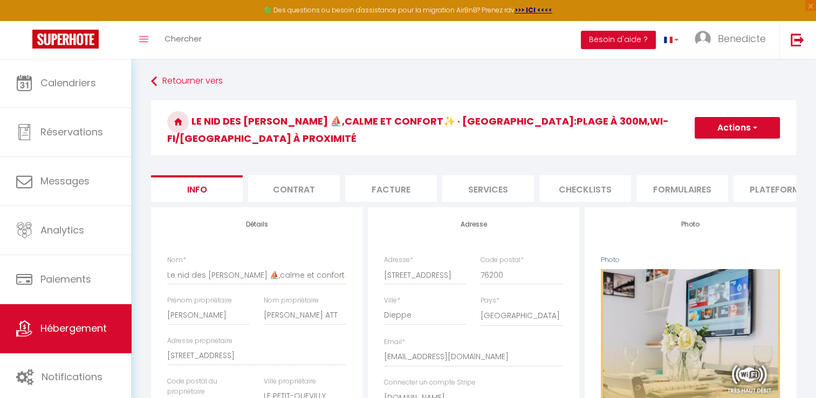
click at [752, 177] on li "Plateformes" at bounding box center [780, 188] width 92 height 26
select select
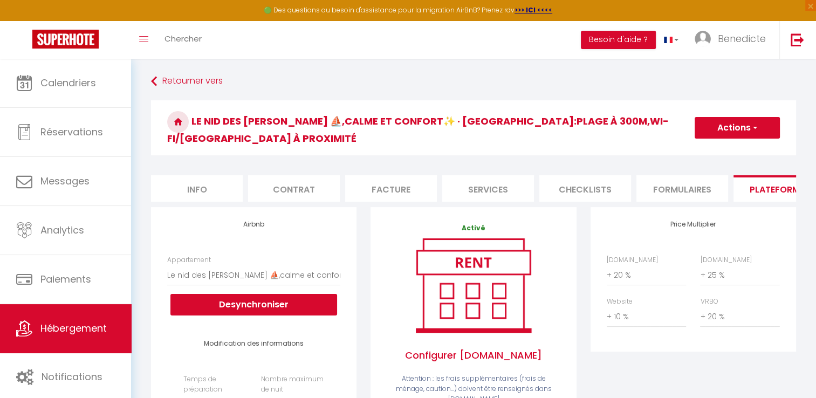
click at [518, 186] on li "Services" at bounding box center [488, 188] width 92 height 26
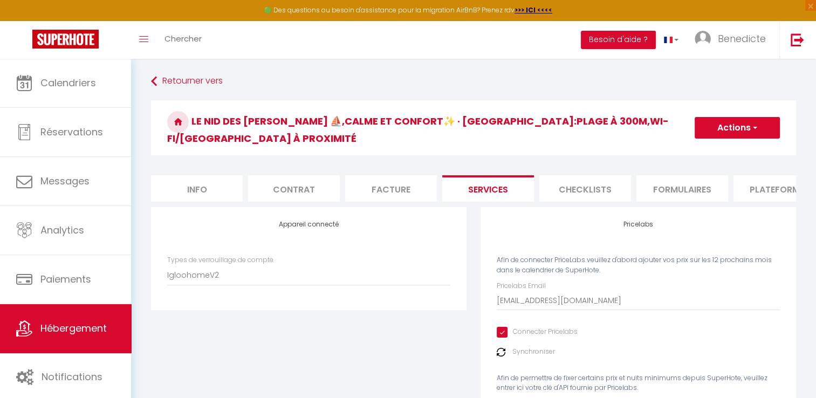
click at [502, 350] on img at bounding box center [501, 352] width 9 height 9
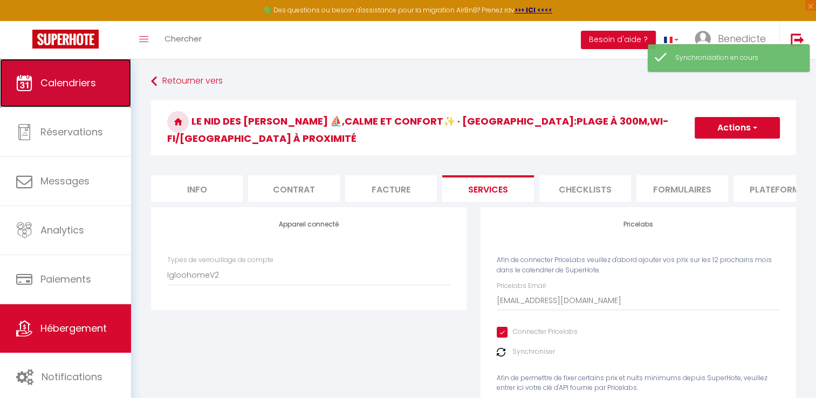
click at [84, 96] on link "Calendriers" at bounding box center [65, 83] width 131 height 49
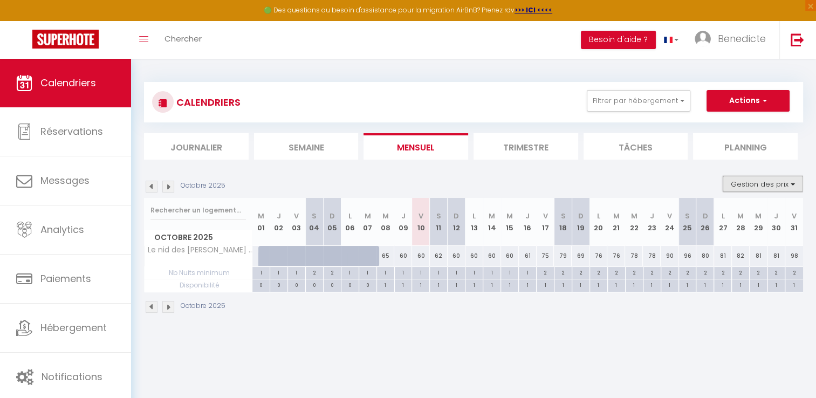
click at [755, 190] on button "Gestion des prix" at bounding box center [763, 184] width 80 height 16
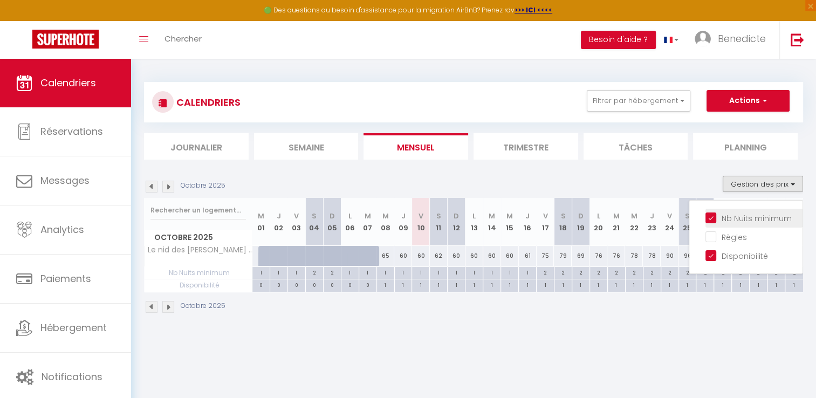
click at [713, 219] on input "Nb Nuits minimum" at bounding box center [753, 217] width 97 height 11
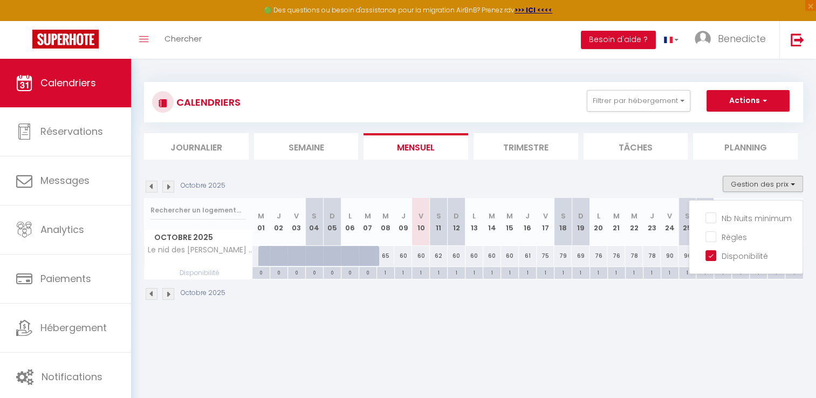
click at [658, 335] on body "🟢 Des questions ou besoin d'assistance pour la migration AirBnB? Prenez rdv >>>…" at bounding box center [408, 258] width 816 height 398
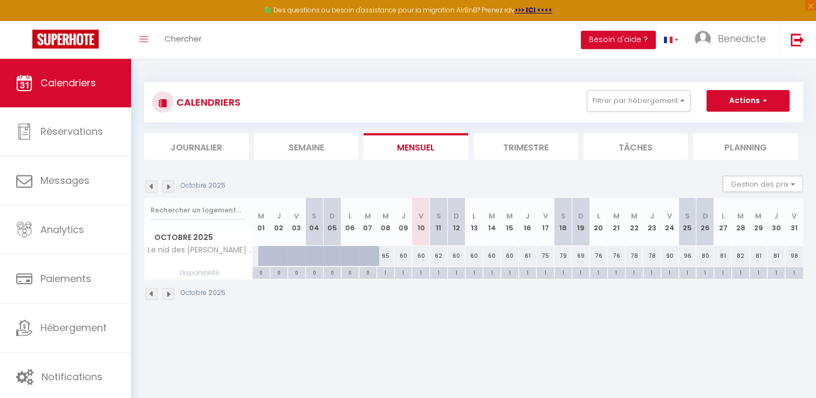
click at [442, 258] on div "62" at bounding box center [439, 256] width 18 height 20
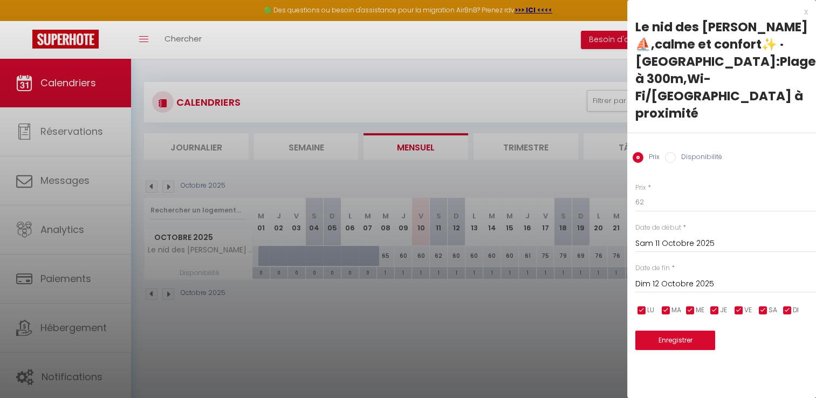
click at [439, 319] on div at bounding box center [408, 199] width 816 height 398
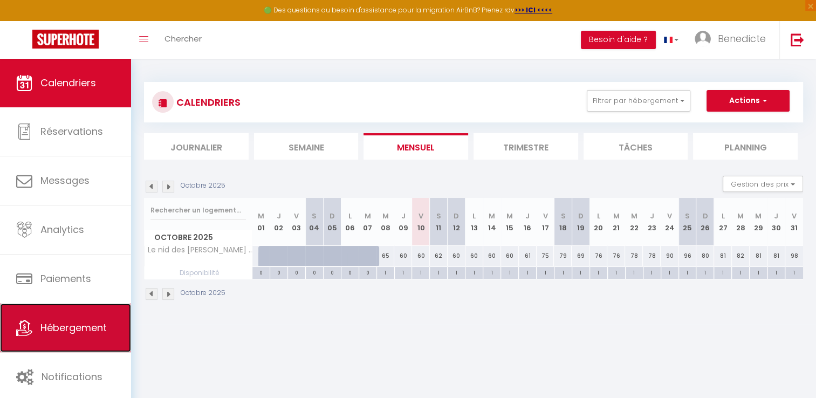
click at [101, 318] on link "Hébergement" at bounding box center [65, 328] width 131 height 49
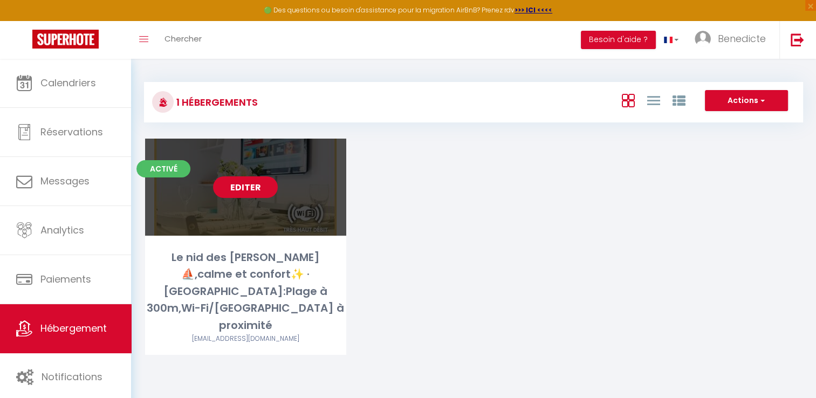
click at [248, 190] on link "Editer" at bounding box center [245, 187] width 65 height 22
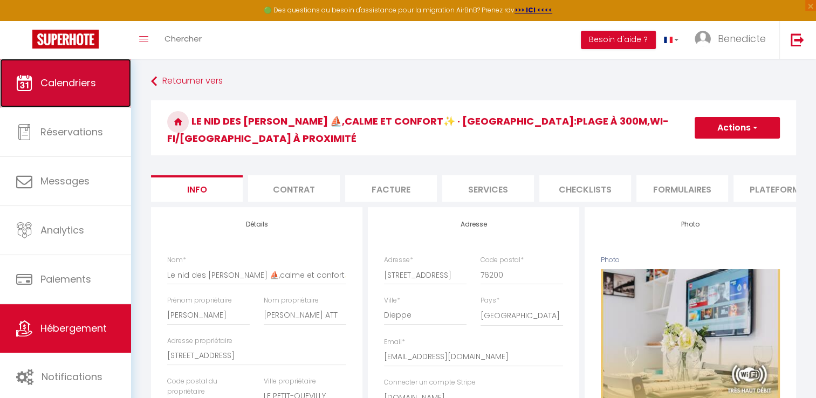
click at [86, 93] on link "Calendriers" at bounding box center [65, 83] width 131 height 49
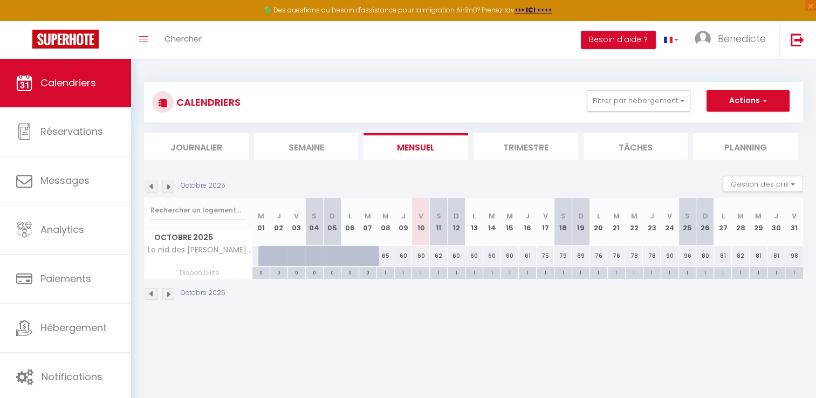
click at [384, 260] on div "65" at bounding box center [385, 256] width 18 height 20
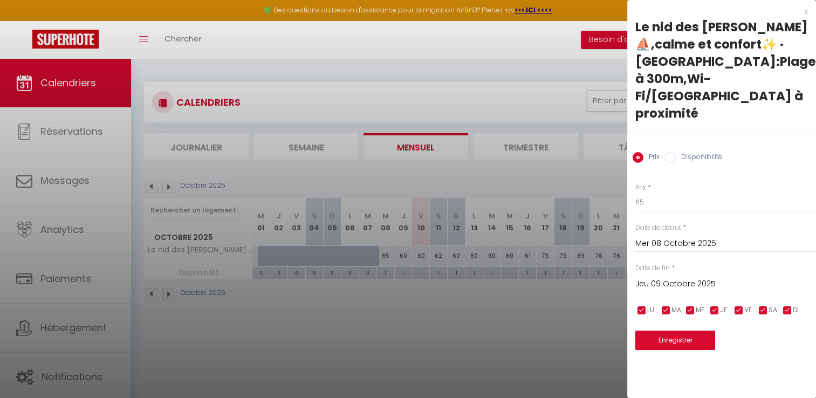
click at [421, 258] on div at bounding box center [408, 199] width 816 height 398
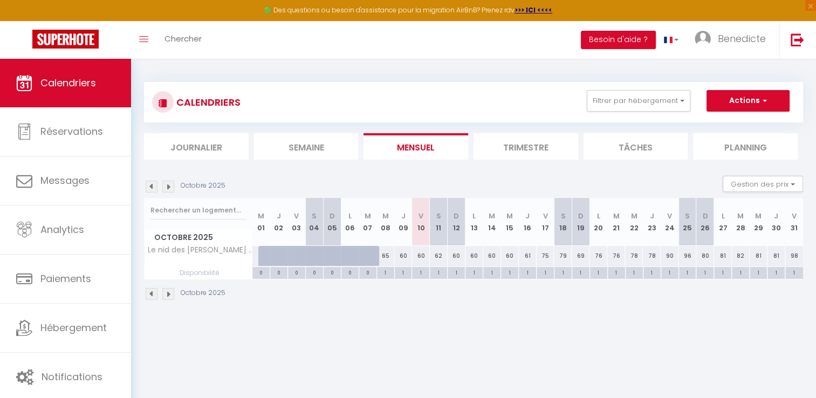
click at [443, 258] on div "62" at bounding box center [439, 256] width 18 height 20
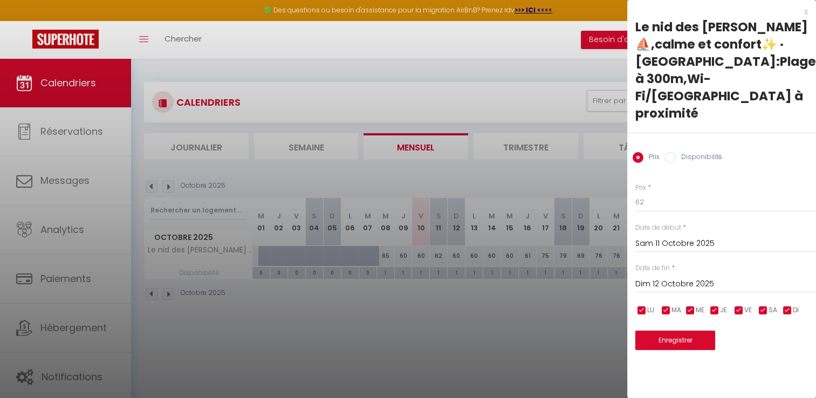
click at [71, 323] on div at bounding box center [408, 199] width 816 height 398
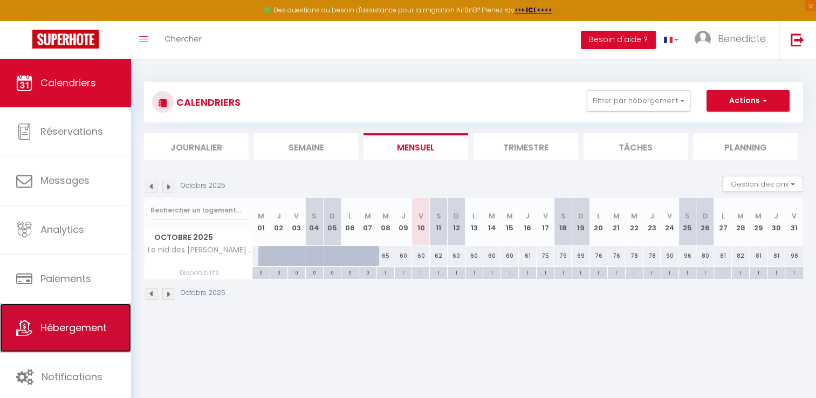
click at [71, 323] on span "Hébergement" at bounding box center [73, 327] width 66 height 13
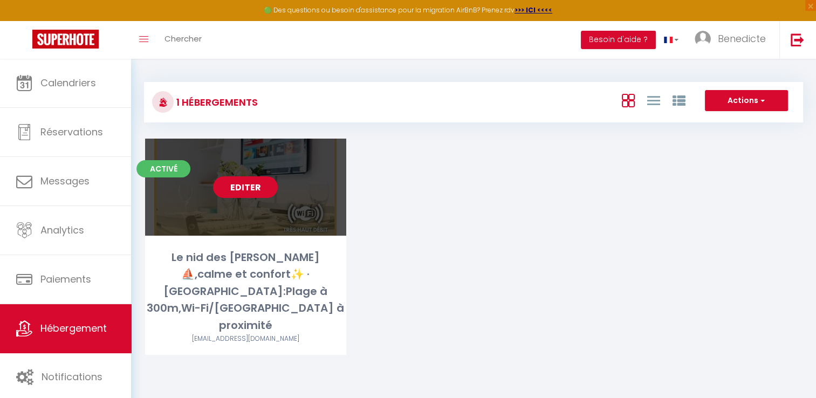
click at [241, 193] on link "Editer" at bounding box center [245, 187] width 65 height 22
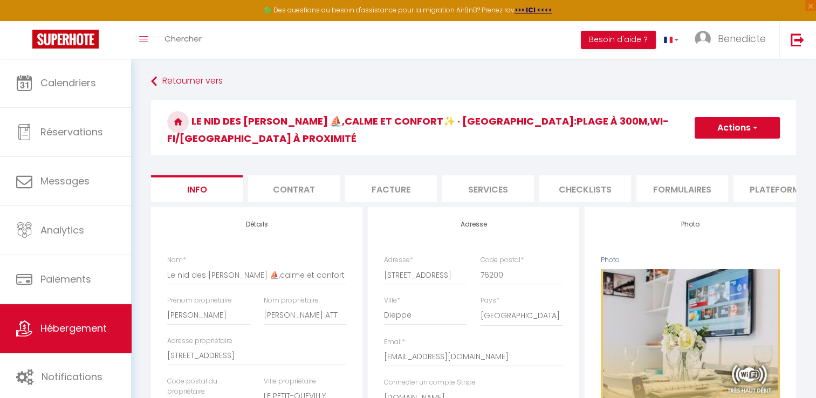
click at [510, 187] on li "Services" at bounding box center [488, 188] width 92 height 26
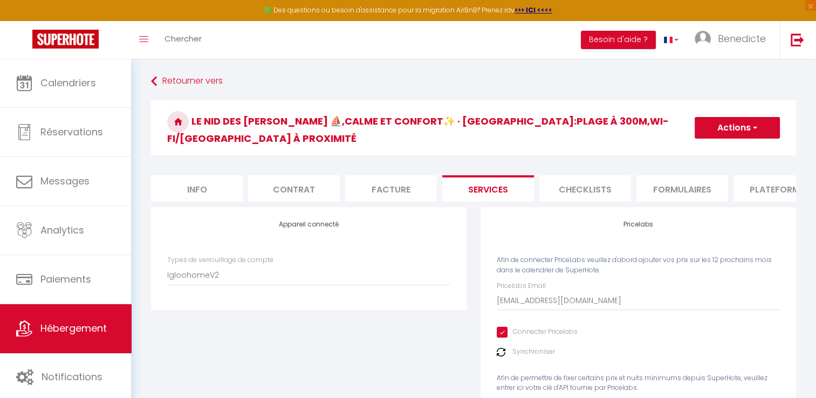
click at [501, 350] on img at bounding box center [501, 352] width 9 height 9
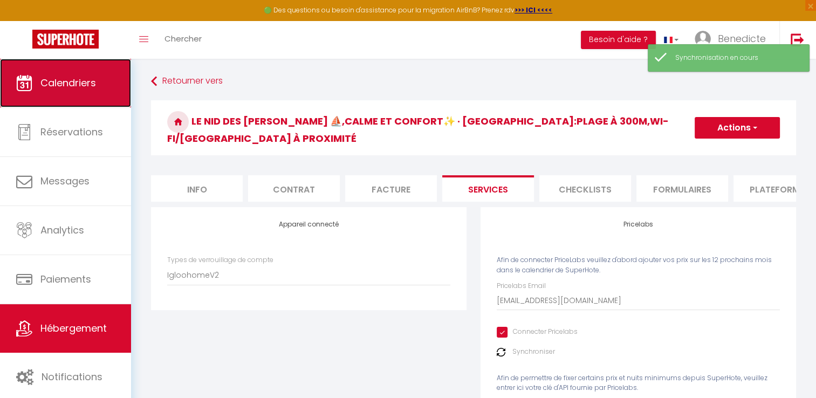
click at [97, 93] on link "Calendriers" at bounding box center [65, 83] width 131 height 49
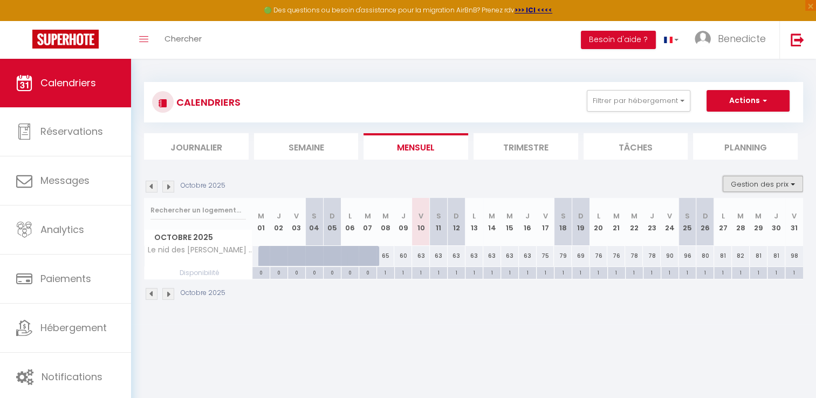
click at [790, 184] on button "Gestion des prix" at bounding box center [763, 184] width 80 height 16
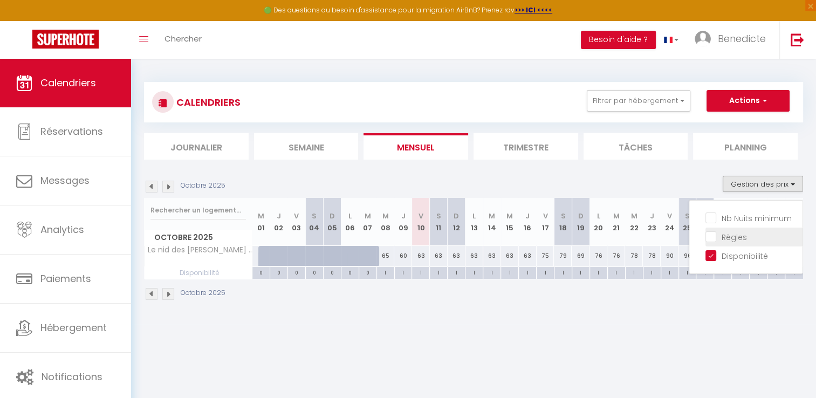
click at [736, 235] on input "Règles" at bounding box center [753, 236] width 97 height 11
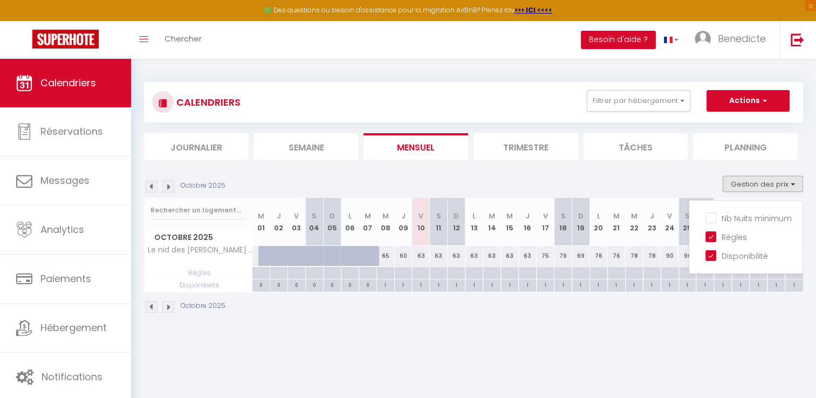
click at [401, 272] on div at bounding box center [403, 273] width 18 height 12
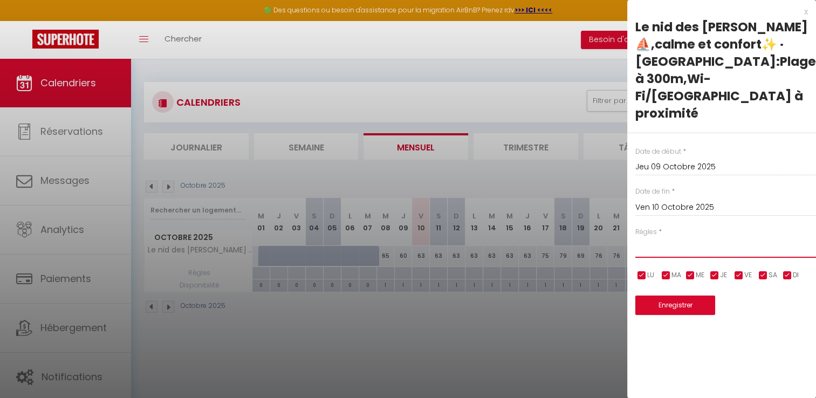
click at [645, 237] on select "Aucun No Checkin No Checkout Pas d'arrivée / Pas de départ" at bounding box center [725, 247] width 181 height 20
click at [643, 237] on select "Aucun No Checkin No Checkout Pas d'arrivée / Pas de départ" at bounding box center [725, 247] width 181 height 20
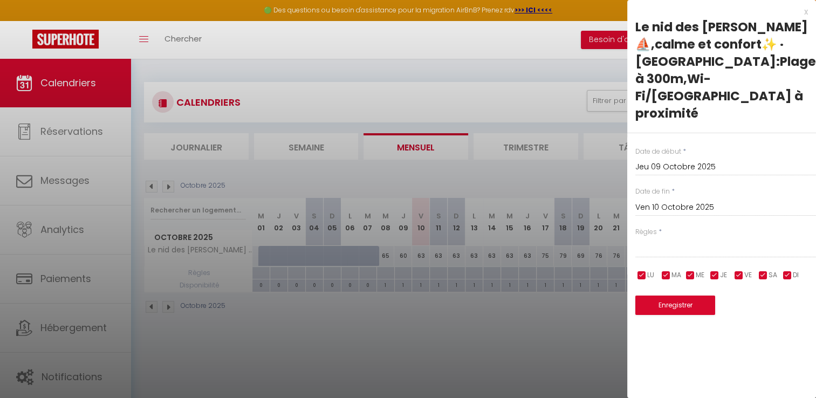
click at [559, 354] on div at bounding box center [408, 199] width 816 height 398
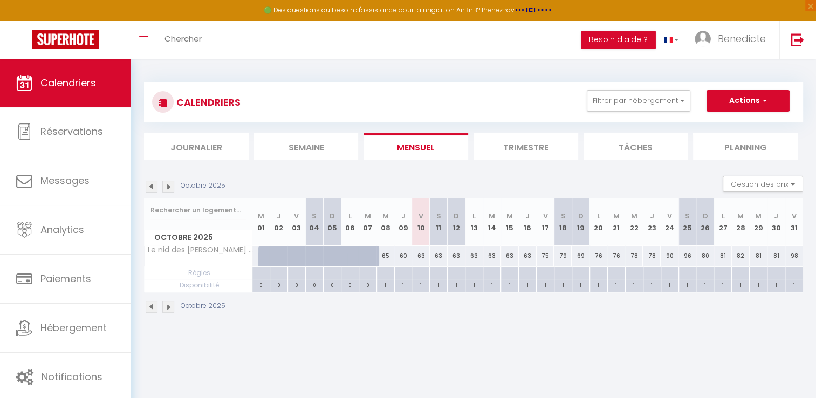
click at [195, 274] on span "Règles" at bounding box center [198, 273] width 107 height 12
click at [205, 271] on span "Règles" at bounding box center [198, 273] width 107 height 12
click at [348, 275] on div at bounding box center [350, 273] width 18 height 12
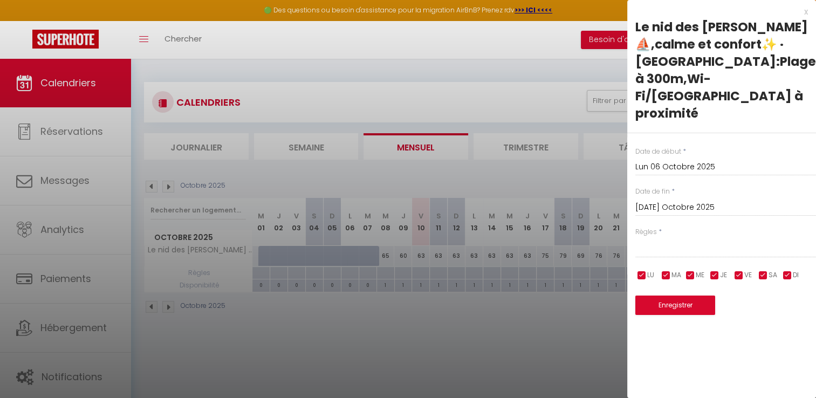
click at [531, 366] on div at bounding box center [408, 199] width 816 height 398
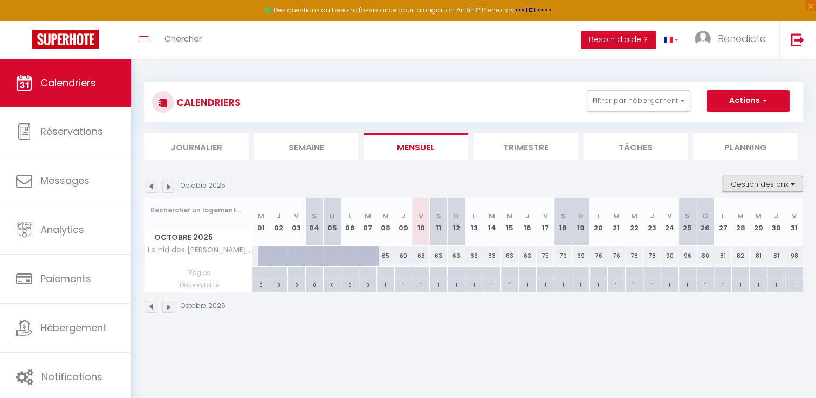
click at [796, 186] on button "Gestion des prix" at bounding box center [763, 184] width 80 height 16
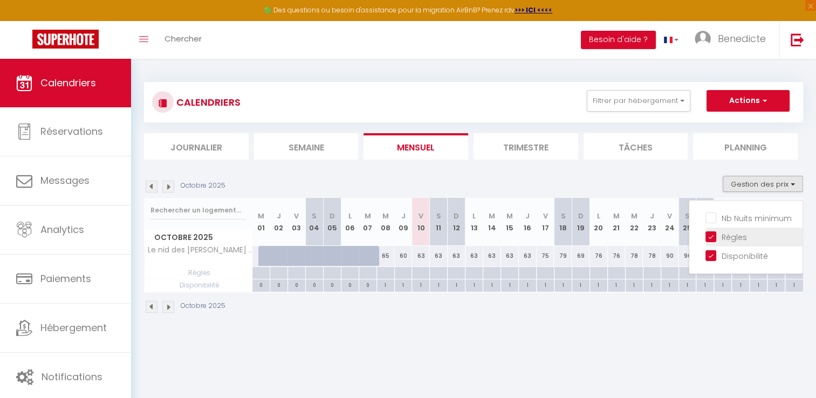
click at [710, 238] on input "Règles" at bounding box center [753, 236] width 97 height 11
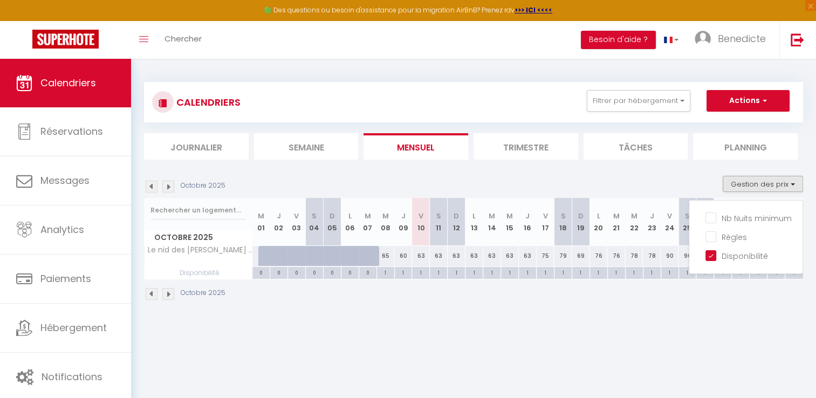
click at [691, 317] on div "CALENDRIERS Filtrer par hébergement Tous Le nid des [PERSON_NAME] ⛵️,calme et c…" at bounding box center [473, 191] width 685 height 265
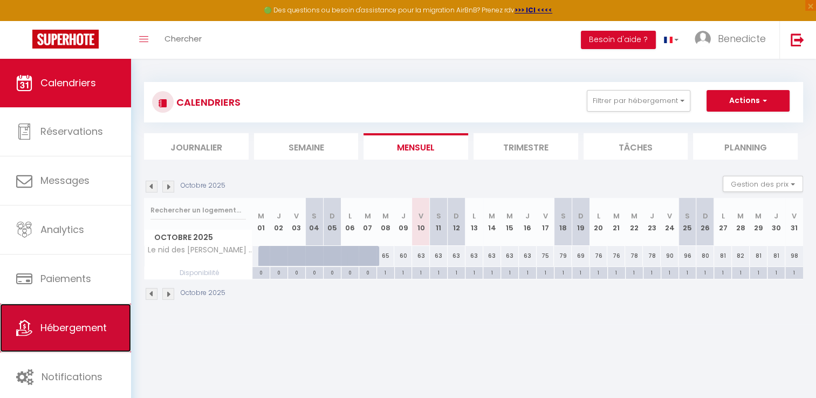
click at [81, 328] on span "Hébergement" at bounding box center [73, 327] width 66 height 13
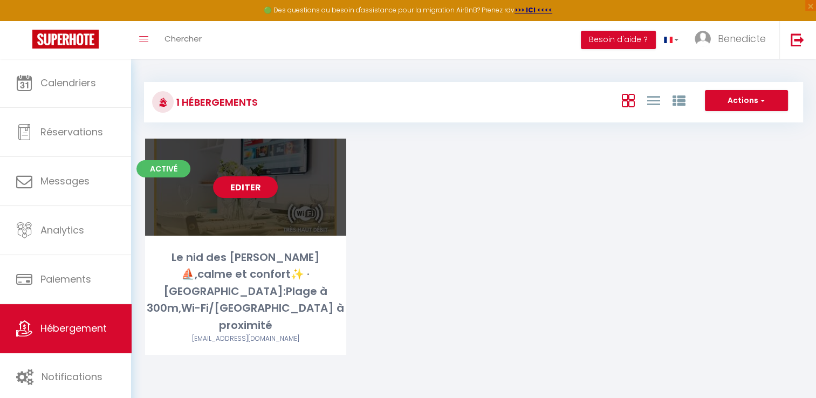
click at [295, 235] on div "Editer" at bounding box center [245, 187] width 201 height 97
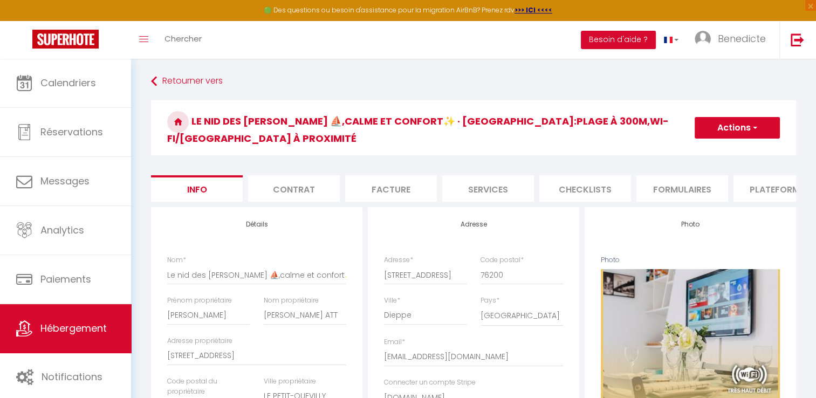
click at [697, 176] on li "Formulaires" at bounding box center [682, 188] width 92 height 26
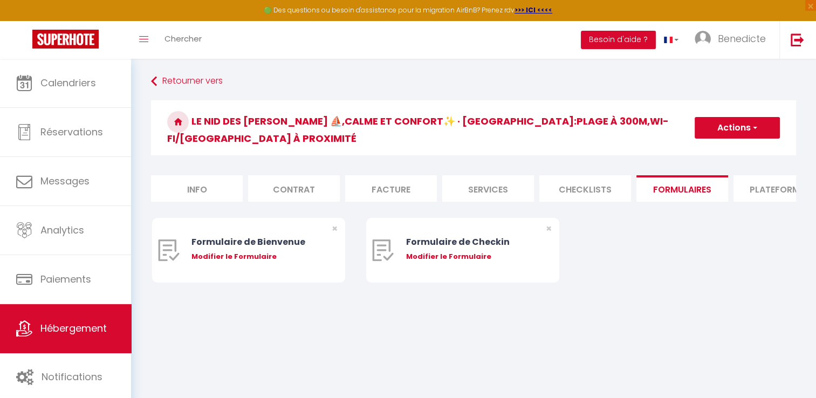
click at [759, 182] on li "Plateformes" at bounding box center [780, 188] width 92 height 26
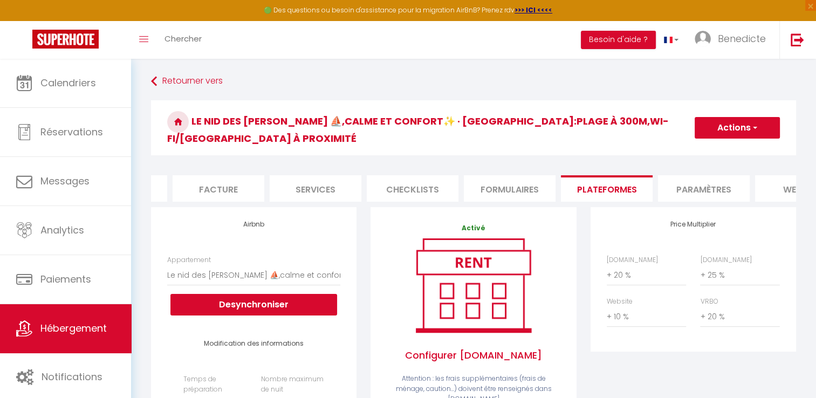
click at [728, 175] on li "Paramètres" at bounding box center [704, 188] width 92 height 26
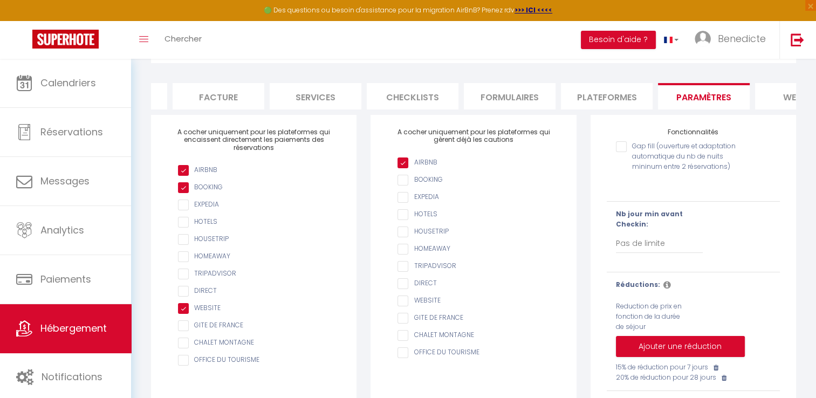
scroll to position [118, 0]
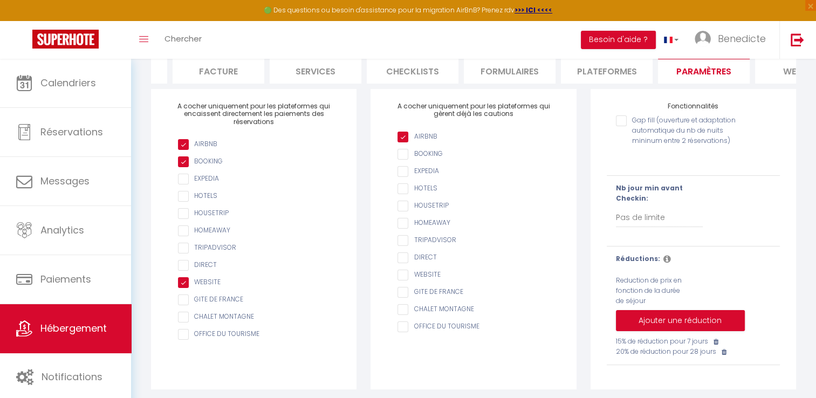
click at [663, 255] on icon at bounding box center [667, 259] width 8 height 9
click at [663, 258] on icon at bounding box center [667, 259] width 8 height 9
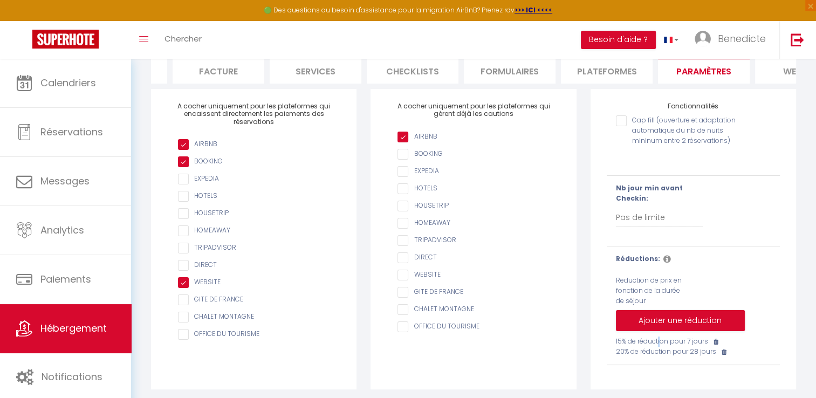
drag, startPoint x: 617, startPoint y: 339, endPoint x: 600, endPoint y: 314, distance: 30.7
click at [600, 314] on div "Réductions: Reduction de prix en fonction de la [PERSON_NAME] Ajouter une réduc…" at bounding box center [693, 305] width 187 height 103
drag, startPoint x: 600, startPoint y: 314, endPoint x: 602, endPoint y: 351, distance: 36.7
click at [602, 351] on div "Réductions: Reduction de prix en fonction de la [PERSON_NAME] Ajouter une réduc…" at bounding box center [693, 305] width 187 height 103
click at [663, 256] on icon at bounding box center [667, 259] width 8 height 9
